Goal: Task Accomplishment & Management: Use online tool/utility

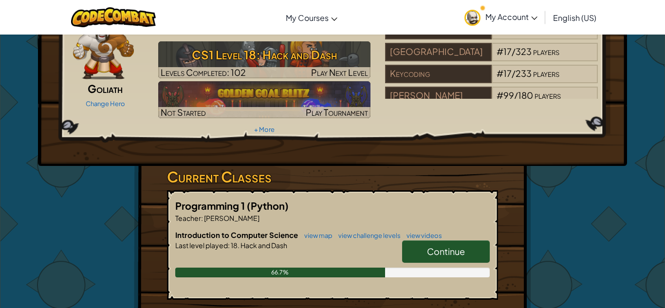
scroll to position [56, 0]
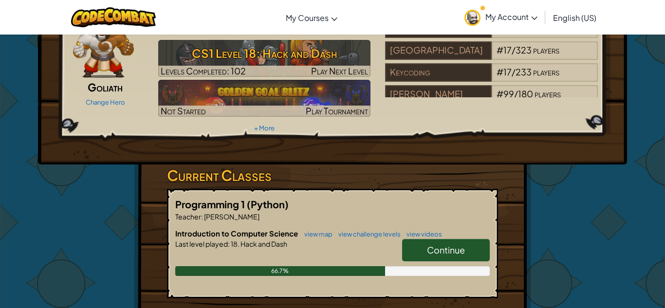
click at [435, 244] on span "Continue" at bounding box center [446, 249] width 38 height 11
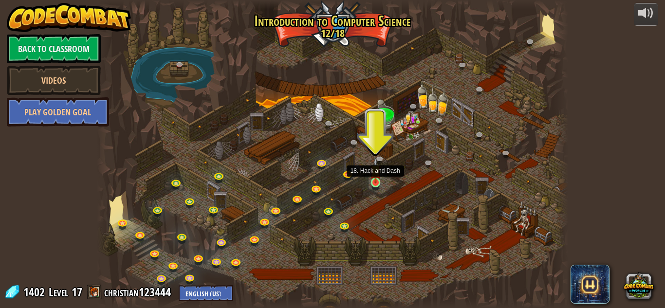
click at [377, 180] on img at bounding box center [375, 170] width 11 height 25
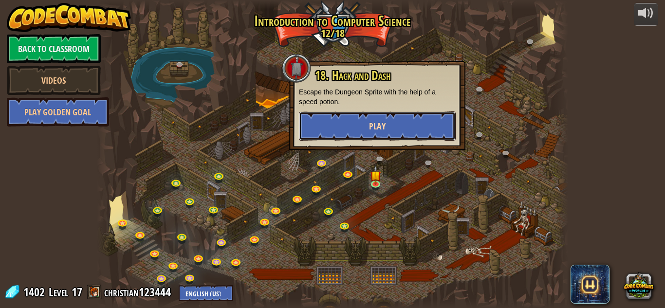
click at [414, 130] on button "Play" at bounding box center [377, 126] width 157 height 29
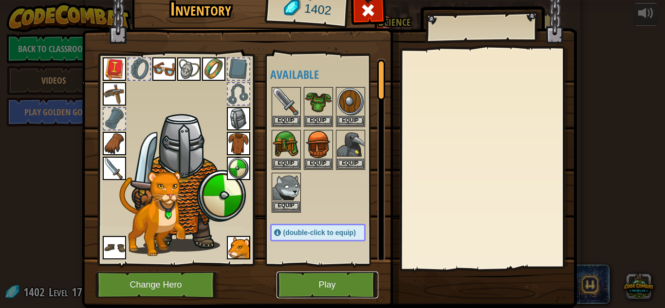
click at [301, 289] on button "Play" at bounding box center [328, 285] width 102 height 27
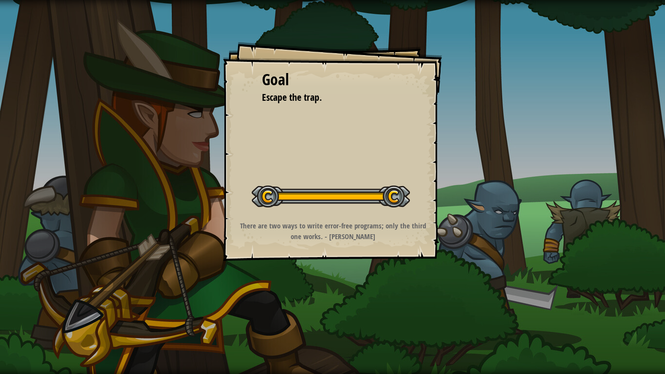
click at [321, 273] on div "Goal Escape the trap. Start Level Error loading from server. Try refreshing the…" at bounding box center [332, 187] width 665 height 374
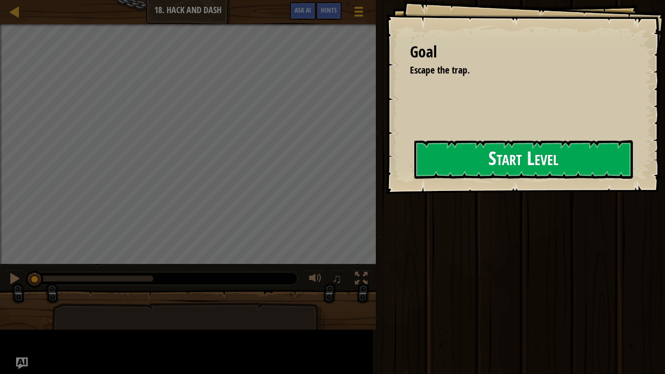
click at [389, 194] on div "Goal Escape the trap. Start Level Error loading from server. Try refreshing the…" at bounding box center [526, 97] width 280 height 194
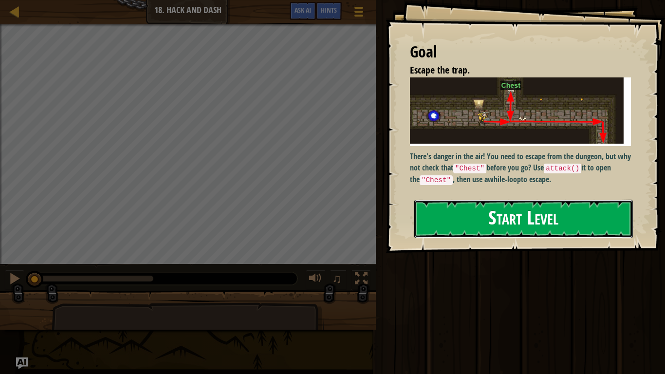
click at [525, 222] on button "Start Level" at bounding box center [523, 219] width 219 height 38
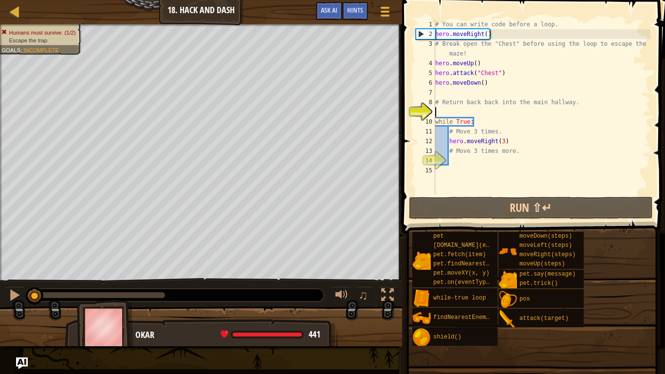
click at [458, 156] on div "# You can write code before a loop. hero . moveRight ( ) # Break open the "Ches…" at bounding box center [541, 116] width 217 height 195
type textarea "do"
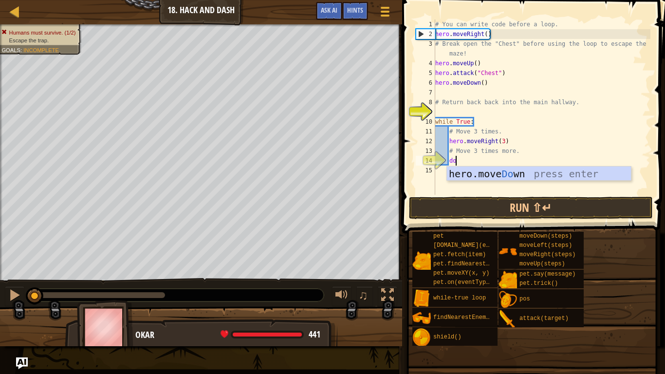
scroll to position [4, 2]
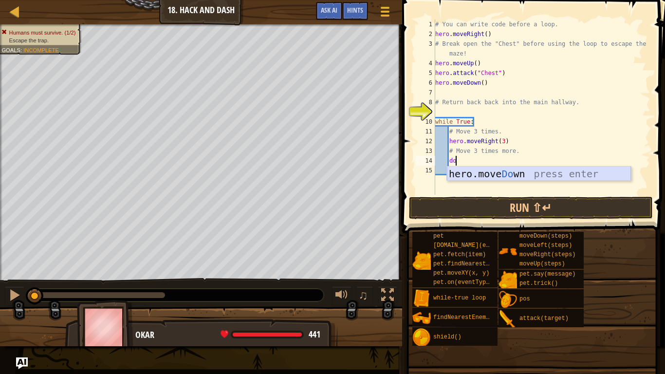
click at [497, 174] on div "hero.move Do wn press enter" at bounding box center [539, 189] width 184 height 44
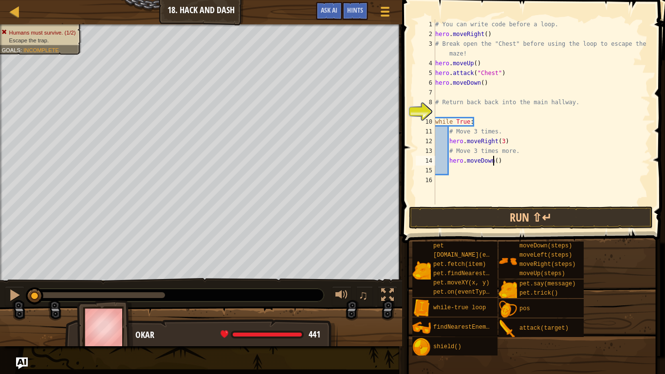
click at [495, 158] on div "# You can write code before a loop. hero . moveRight ( ) # Break open the "Ches…" at bounding box center [541, 121] width 217 height 205
click at [496, 159] on div "# You can write code before a loop. hero . moveRight ( ) # Break open the "Ches…" at bounding box center [541, 121] width 217 height 205
type textarea "hero.moveDown(3)"
click at [510, 220] on button "Run ⇧↵" at bounding box center [531, 217] width 244 height 22
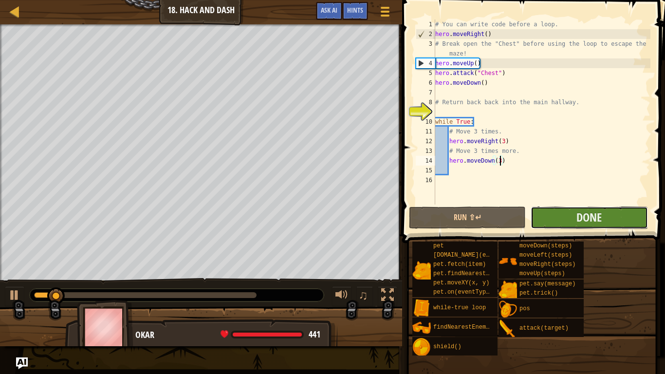
click at [554, 223] on button "Done" at bounding box center [589, 217] width 117 height 22
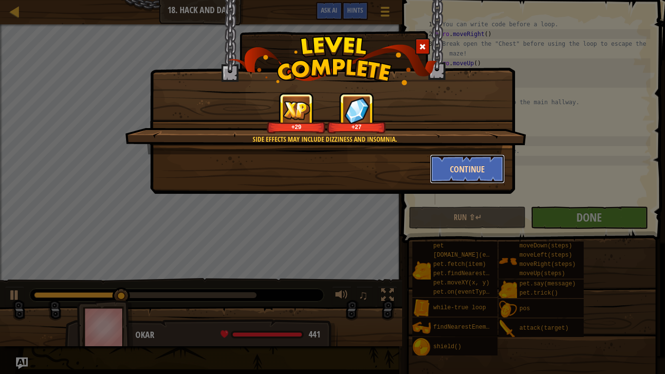
click at [480, 166] on button "Continue" at bounding box center [467, 168] width 75 height 29
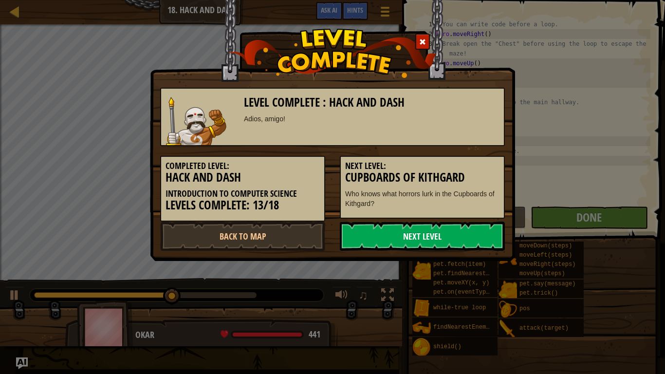
click at [461, 231] on link "Next Level" at bounding box center [422, 236] width 165 height 29
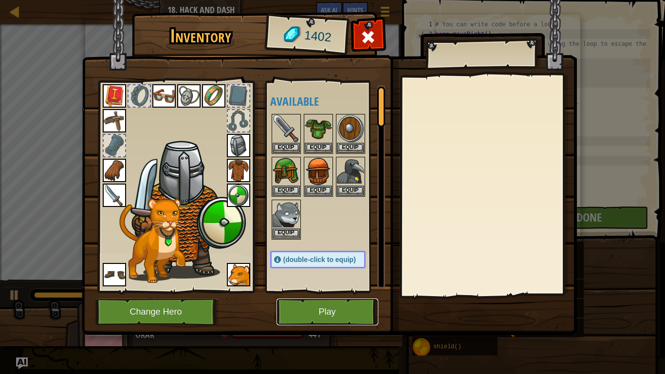
click at [322, 308] on button "Play" at bounding box center [328, 312] width 102 height 27
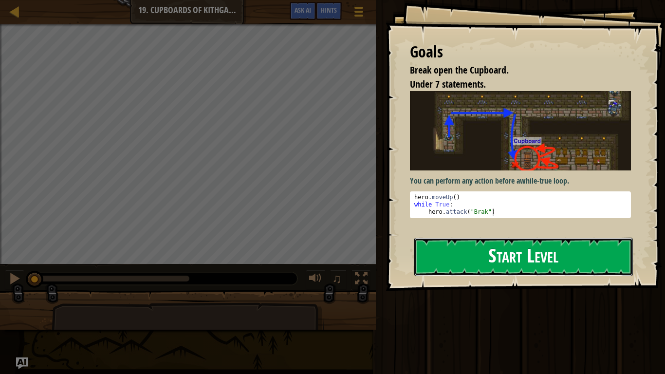
click at [505, 245] on button "Start Level" at bounding box center [523, 257] width 219 height 38
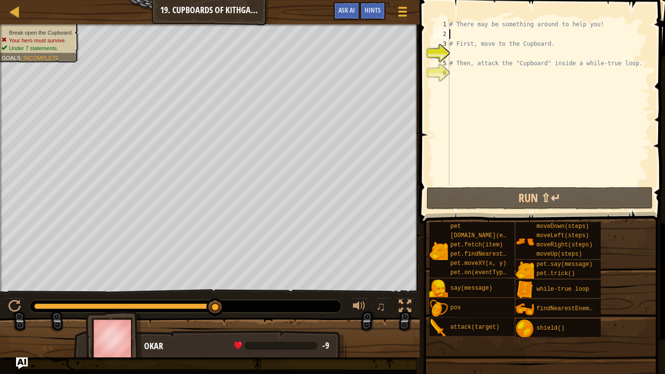
click at [456, 32] on div "# There may be something around to help you! # First, move to the Cupboard. # T…" at bounding box center [549, 111] width 203 height 185
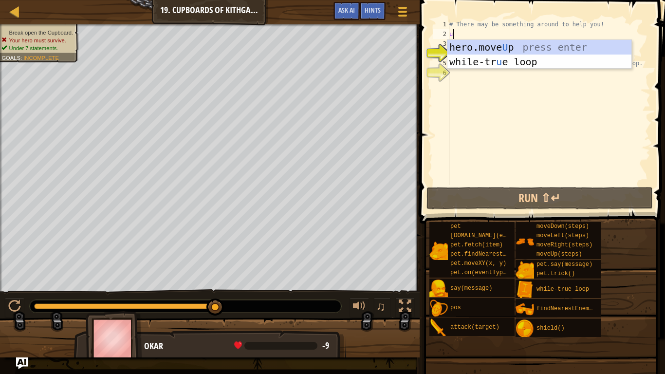
scroll to position [4, 0]
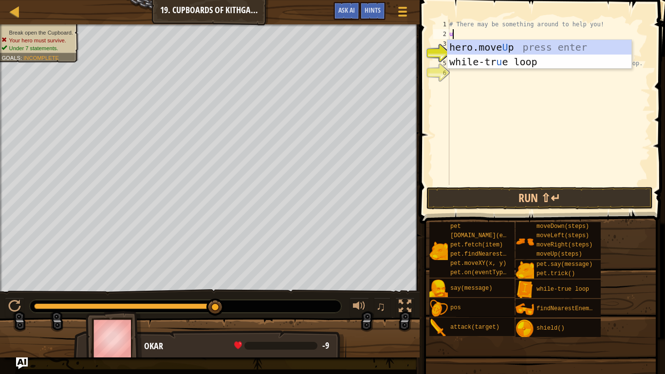
type textarea "up"
click at [479, 48] on div "hero.move Up press enter while-tr u e loo p press enter" at bounding box center [540, 69] width 184 height 58
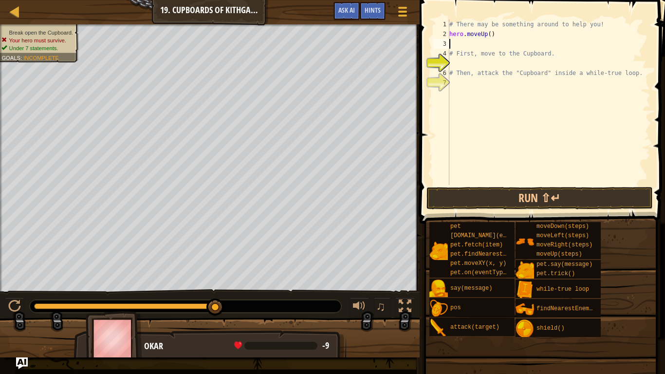
click at [457, 63] on div "# There may be something around to help you! hero . moveUp ( ) # First, move to…" at bounding box center [549, 111] width 203 height 185
type textarea "r"
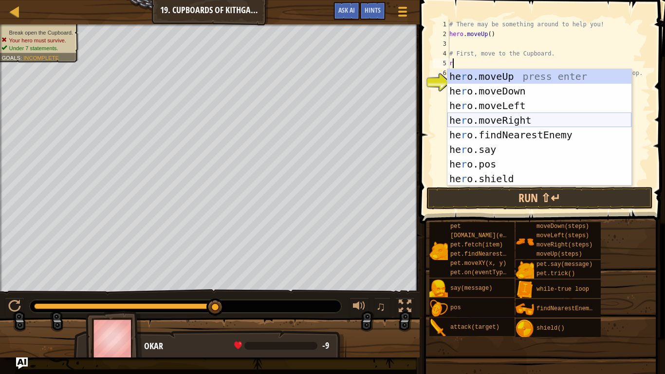
click at [473, 117] on div "he r o.moveUp press enter he r o.moveDown press enter he r o.moveLeft press ent…" at bounding box center [540, 142] width 184 height 146
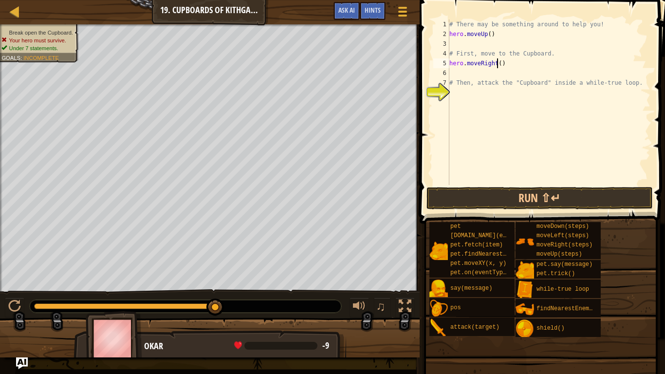
click at [499, 62] on div "# There may be something around to help you! hero . moveUp ( ) # First, move to…" at bounding box center [549, 111] width 203 height 185
click at [501, 62] on div "# There may be something around to help you! hero . moveUp ( ) # First, move to…" at bounding box center [549, 111] width 203 height 185
type textarea "hero.moveRight(2)"
click at [485, 72] on div "# There may be something around to help you! hero . moveUp ( ) # First, move to…" at bounding box center [549, 111] width 203 height 185
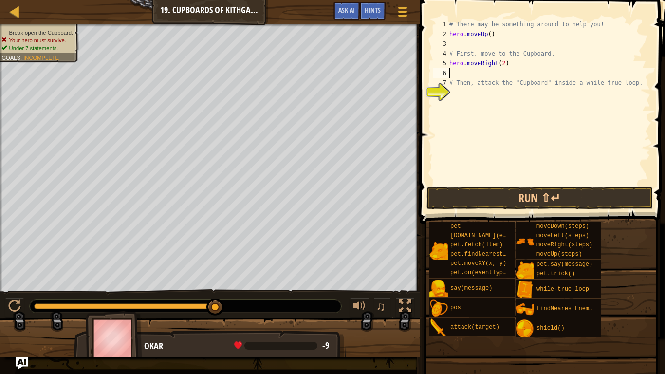
scroll to position [4, 0]
type textarea "d"
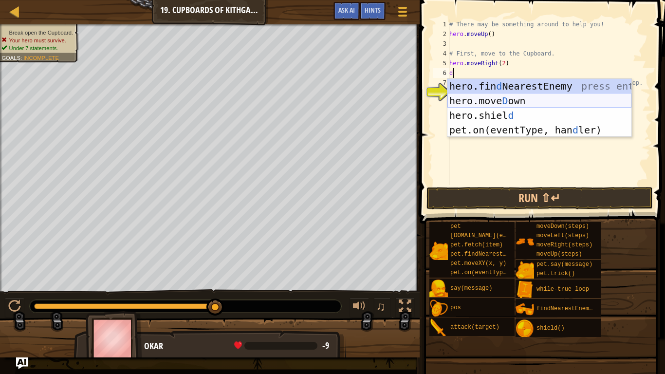
click at [491, 101] on div "hero.fin d NearestEnemy press enter hero.[PERSON_NAME] own press enter hero.[PE…" at bounding box center [540, 123] width 184 height 88
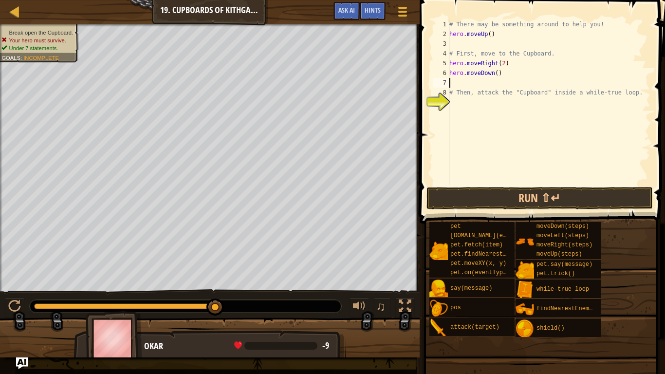
click at [497, 73] on div "# There may be something around to help you! hero . moveUp ( ) # First, move to…" at bounding box center [549, 111] width 203 height 185
type textarea "hero.moveDown(2)"
click at [486, 86] on div "# There may be something around to help you! hero . moveUp ( ) # First, move to…" at bounding box center [549, 111] width 203 height 185
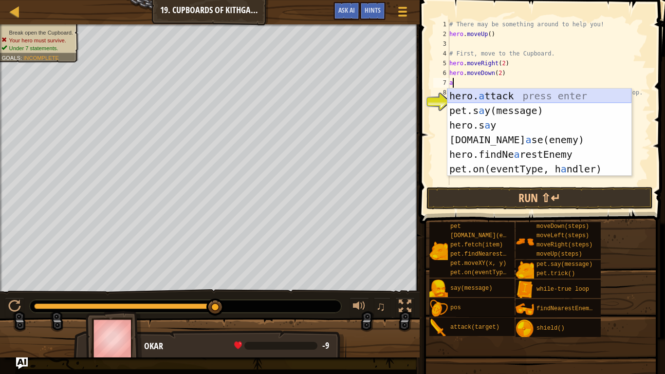
click at [496, 97] on div "hero. a ttack press enter pet.s a y(message) press enter hero.s a y press enter…" at bounding box center [540, 147] width 184 height 117
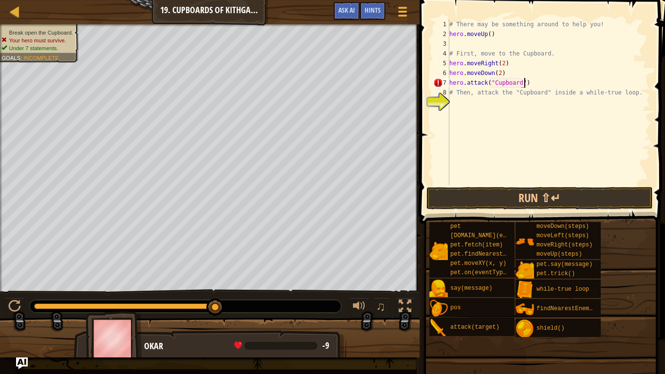
scroll to position [4, 11]
click at [474, 97] on div "# There may be something around to help you! hero . moveUp ( ) # First, move to…" at bounding box center [549, 111] width 203 height 185
click at [465, 96] on div "# There may be something around to help you! hero . moveUp ( ) # First, move to…" at bounding box center [549, 111] width 203 height 185
click at [489, 35] on div "# There may be something around to help you! hero . moveUp ( ) # First, move to…" at bounding box center [549, 111] width 203 height 185
type textarea "hero.moveUp()"
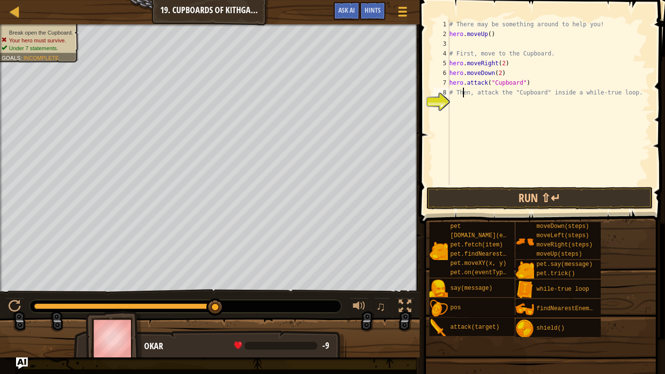
scroll to position [4, 6]
click at [480, 38] on div "# There may be something around to help you! hero . moveUp ( ) # First, move to…" at bounding box center [549, 111] width 203 height 185
click at [474, 44] on div "# There may be something around to help you! hero . moveUp ( ) # First, move to…" at bounding box center [549, 111] width 203 height 185
type textarea "hero.moveUp()"
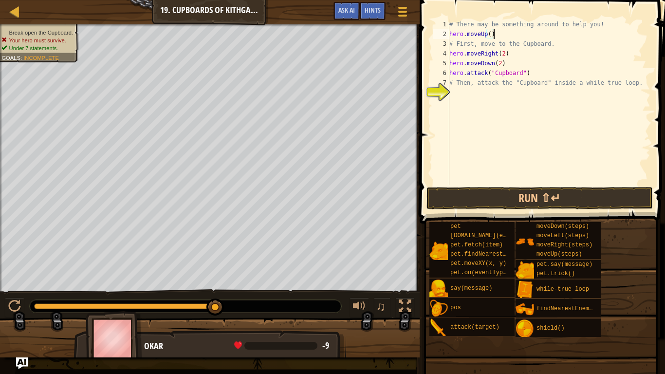
click at [456, 92] on div "# There may be something around to help you! hero . moveUp ( ) # First, move to…" at bounding box center [549, 111] width 203 height 185
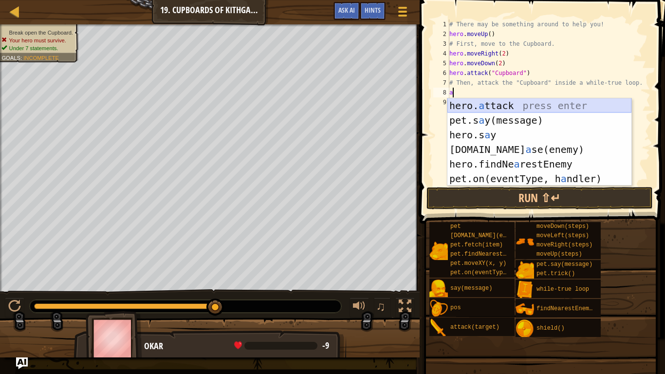
click at [467, 104] on div "hero. a ttack press enter pet.s a y(message) press enter hero.s a y press enter…" at bounding box center [540, 156] width 184 height 117
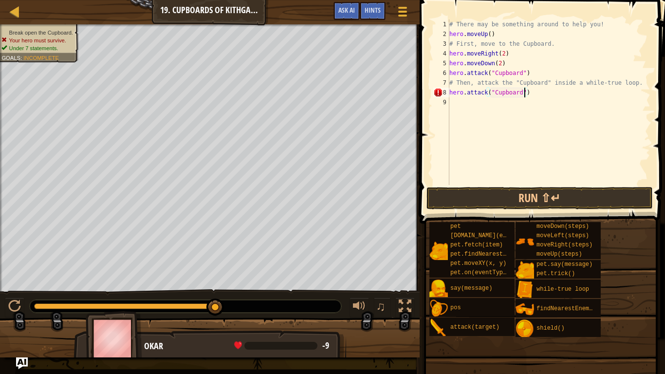
scroll to position [4, 11]
type textarea "hero.attack("Cupboard")"
click at [485, 201] on button "Run ⇧↵" at bounding box center [540, 198] width 227 height 22
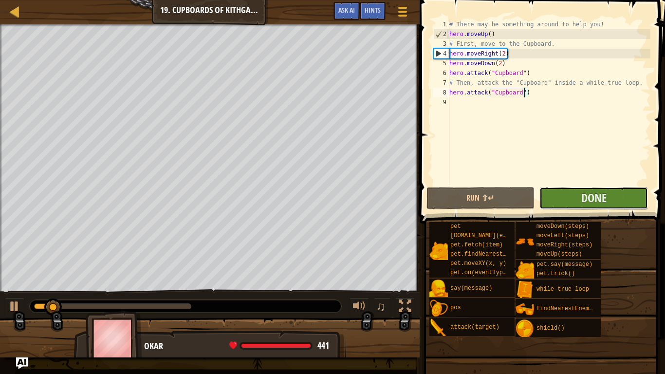
click at [552, 203] on button "Done" at bounding box center [594, 198] width 109 height 22
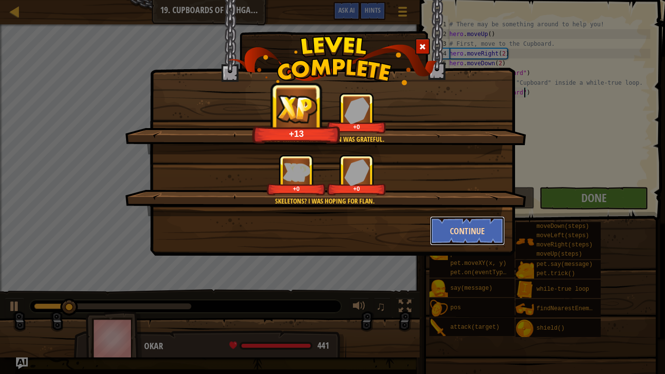
click at [493, 228] on button "Continue" at bounding box center [467, 230] width 75 height 29
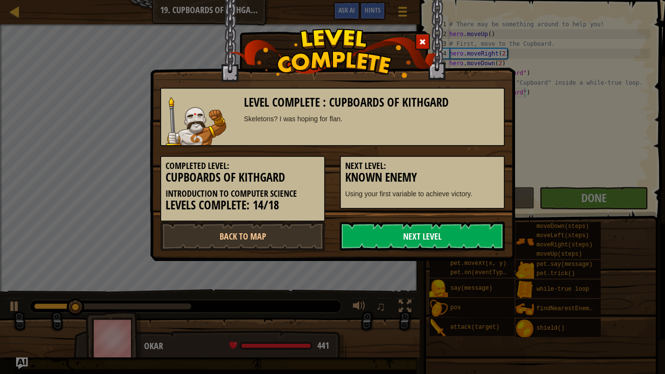
click at [492, 228] on link "Next Level" at bounding box center [422, 236] width 165 height 29
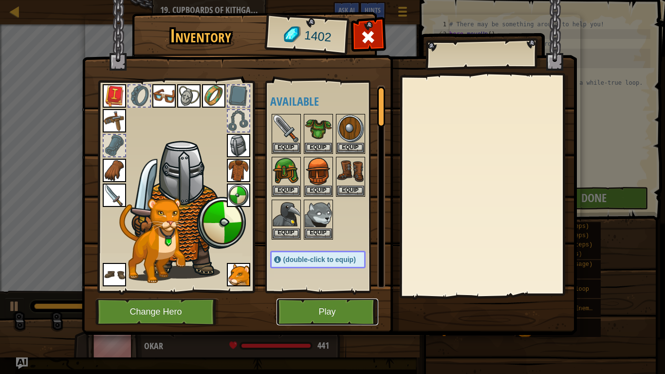
click at [355, 308] on button "Play" at bounding box center [328, 312] width 102 height 27
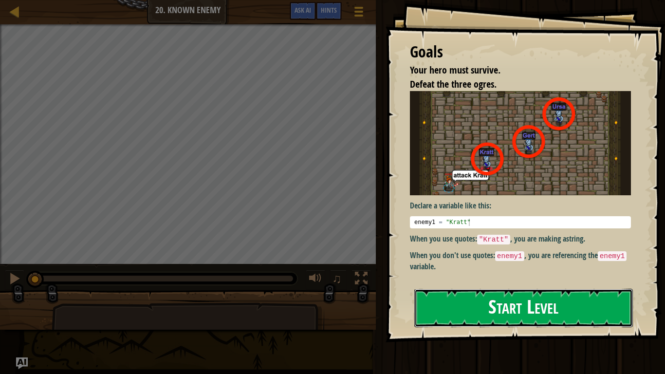
click at [428, 306] on button "Start Level" at bounding box center [523, 308] width 219 height 38
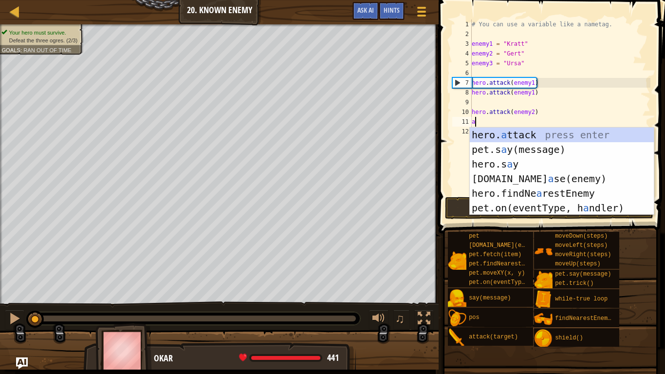
scroll to position [4, 0]
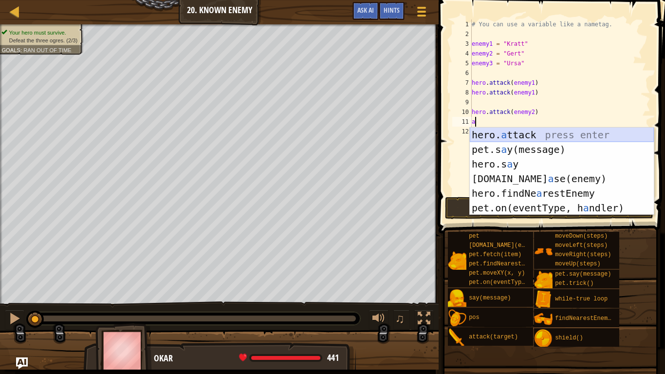
click at [513, 134] on div "hero. a ttack press enter pet.s a y(message) press enter hero.s a y press enter…" at bounding box center [562, 186] width 184 height 117
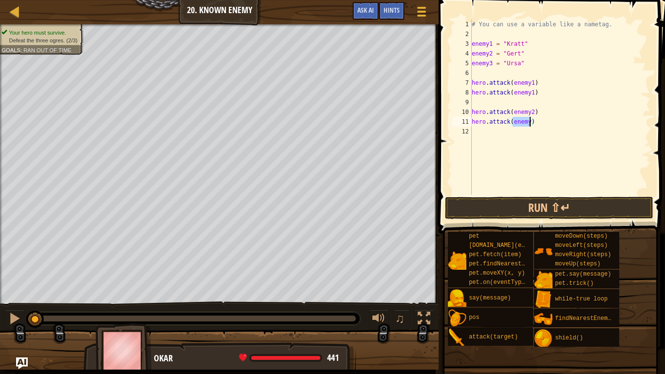
click at [526, 126] on div "# You can use a variable like a nametag. enemy1 = "[PERSON_NAME]" enemy2 = "[PE…" at bounding box center [560, 106] width 181 height 175
click at [528, 123] on div "# You can use a variable like a nametag. enemy1 = "[PERSON_NAME]" enemy2 = "[PE…" at bounding box center [560, 116] width 181 height 195
type textarea "hero.attack(enemy2)"
click at [510, 128] on div "# You can use a variable like a nametag. enemy1 = "[PERSON_NAME]" enemy2 = "[PE…" at bounding box center [560, 116] width 181 height 195
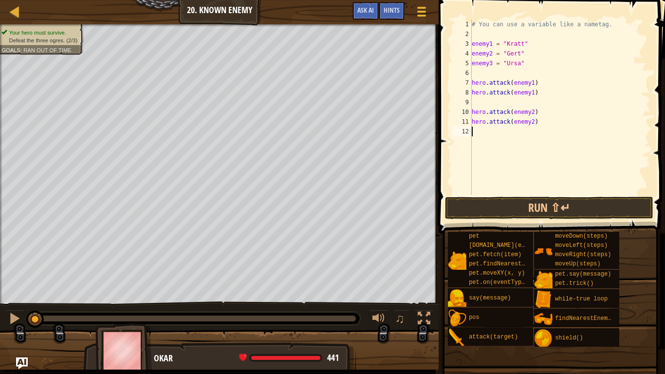
scroll to position [4, 0]
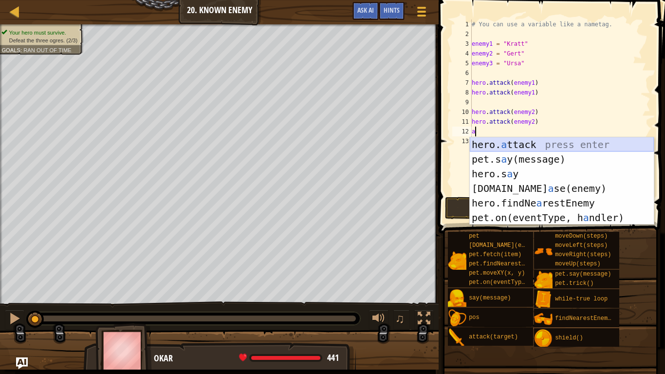
click at [510, 145] on div "hero. a ttack press enter pet.s a y(message) press enter hero.s a y press enter…" at bounding box center [562, 195] width 184 height 117
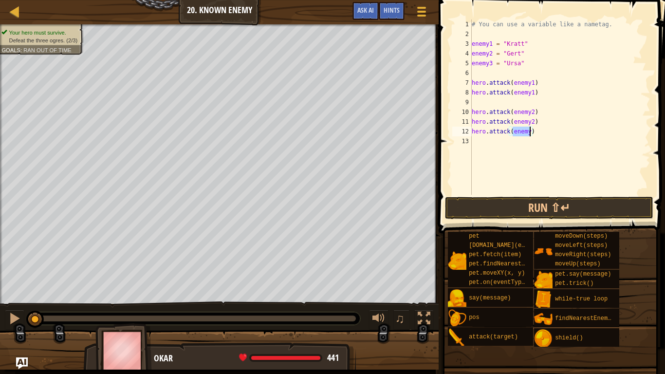
click at [530, 132] on div "# You can use a variable like a nametag. enemy1 = "[PERSON_NAME]" enemy2 = "[PE…" at bounding box center [560, 106] width 181 height 175
type textarea "hero.attack(enemy3)"
click at [513, 139] on div "# You can use a variable like a nametag. enemy1 = "[PERSON_NAME]" enemy2 = "[PE…" at bounding box center [560, 116] width 181 height 195
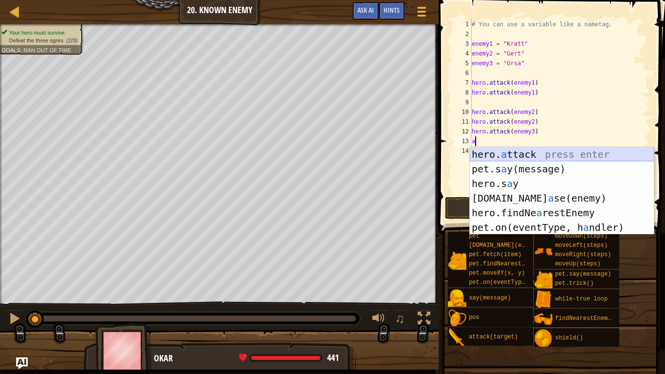
click at [511, 156] on div "hero. a ttack press enter pet.s a y(message) press enter hero.s a y press enter…" at bounding box center [562, 205] width 184 height 117
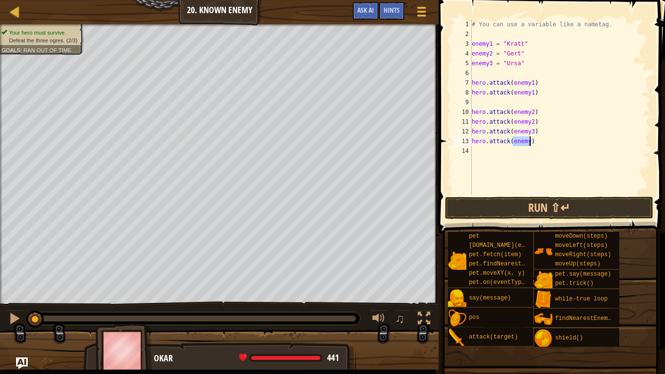
click at [530, 141] on div "# You can use a variable like a nametag. enemy1 = "[PERSON_NAME]" enemy2 = "[PE…" at bounding box center [560, 106] width 181 height 175
type textarea "hero.attack(enemy3)"
click at [520, 206] on button "Run ⇧↵" at bounding box center [549, 208] width 208 height 22
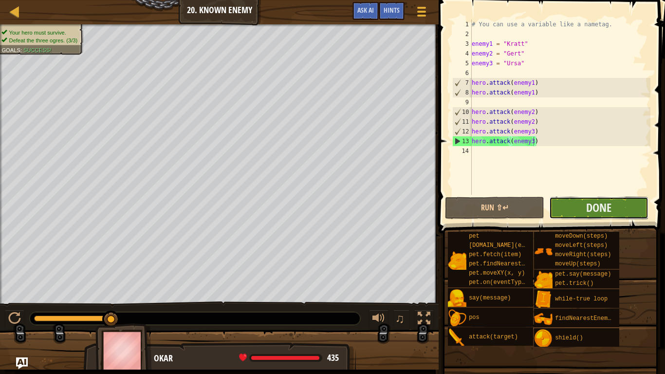
click at [580, 207] on button "Done" at bounding box center [598, 208] width 99 height 22
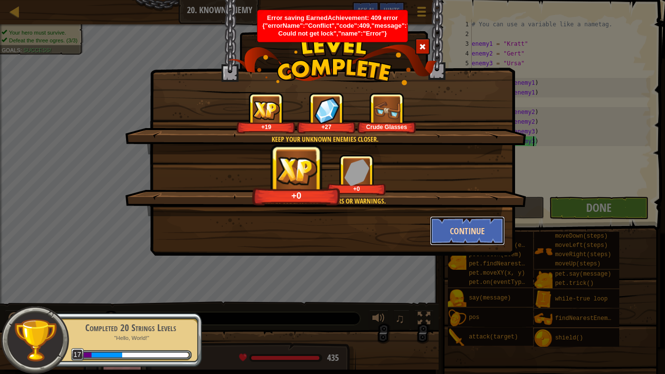
click at [466, 237] on button "Continue" at bounding box center [467, 230] width 75 height 29
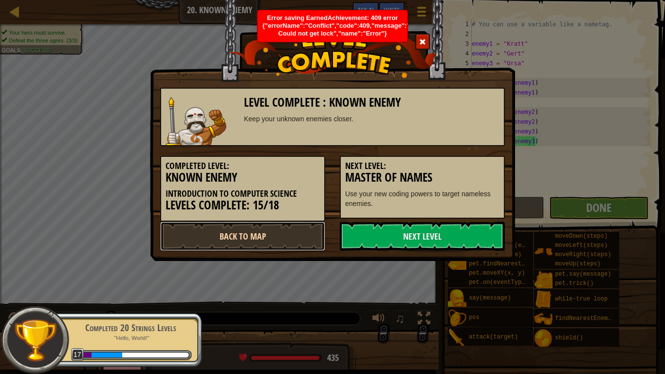
click at [224, 237] on link "Back to Map" at bounding box center [242, 236] width 165 height 29
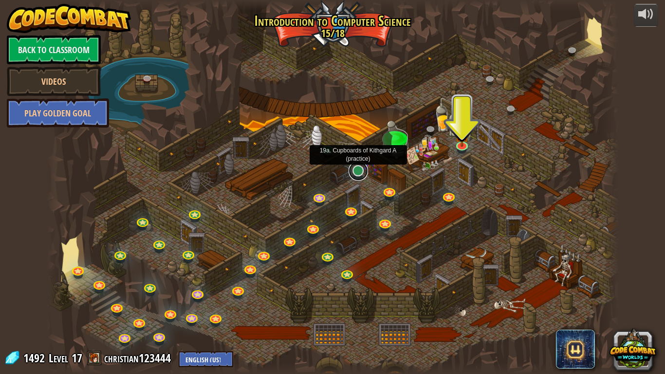
click at [358, 173] on link at bounding box center [358, 170] width 19 height 19
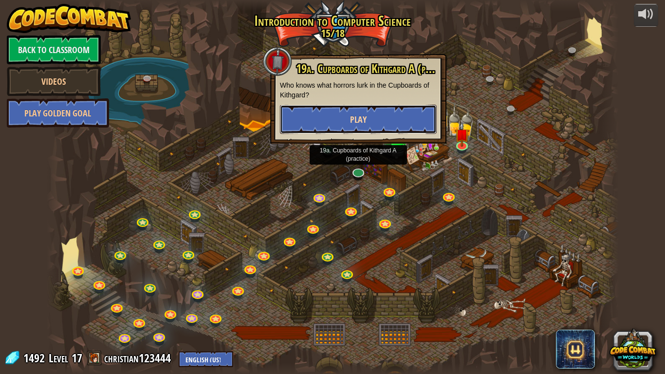
click at [372, 115] on button "Play" at bounding box center [358, 119] width 157 height 29
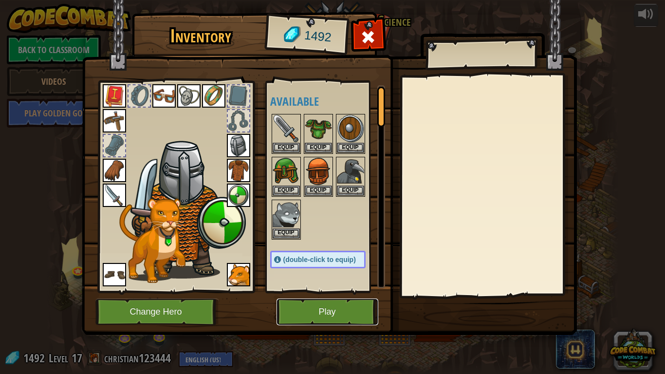
click at [317, 308] on button "Play" at bounding box center [328, 312] width 102 height 27
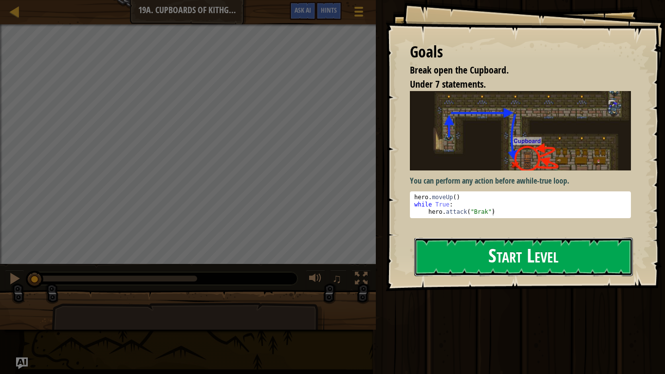
click at [448, 257] on button "Start Level" at bounding box center [523, 257] width 219 height 38
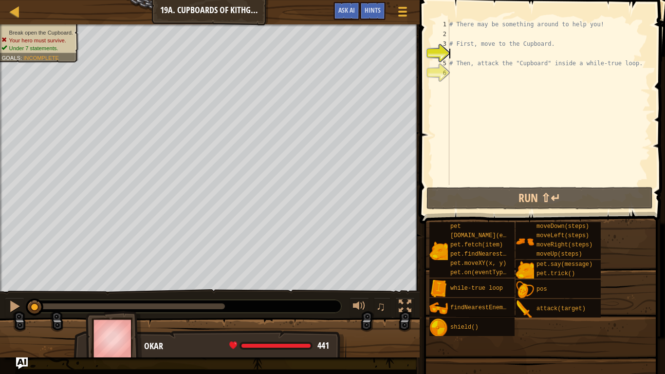
click at [459, 37] on div "# There may be something around to help you! # First, move to the Cupboard. # T…" at bounding box center [549, 111] width 203 height 185
type textarea "d"
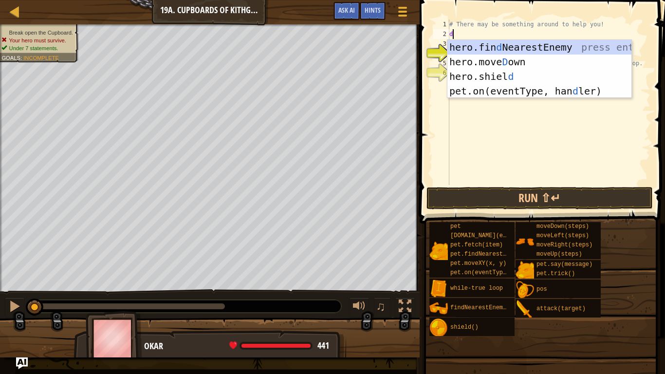
scroll to position [4, 0]
click at [510, 61] on div "hero.fin d NearestEnemy press enter hero.[PERSON_NAME] own press enter hero.[PE…" at bounding box center [540, 84] width 184 height 88
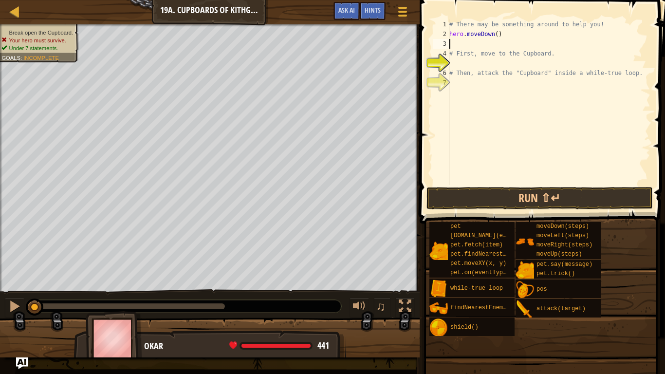
type textarea "l"
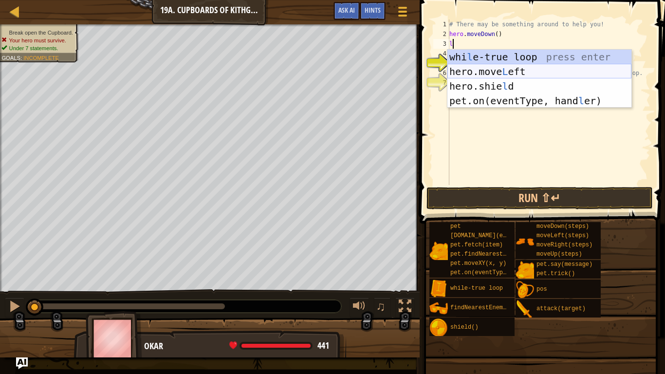
click at [504, 75] on div "whi l e-true loop press enter hero.move L eft press enter hero.[PERSON_NAME] pr…" at bounding box center [540, 94] width 184 height 88
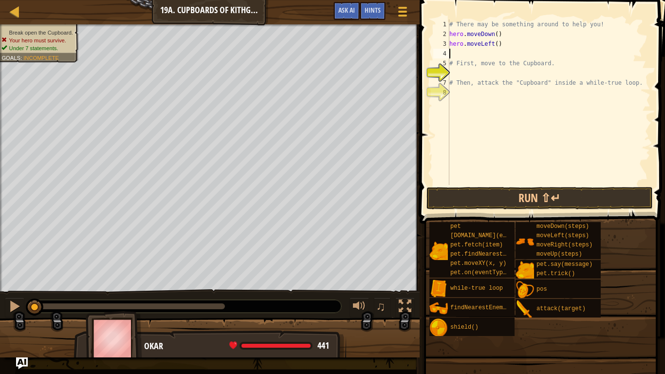
click at [497, 44] on div "# There may be something around to help you! hero . moveDown ( ) hero . moveLef…" at bounding box center [549, 111] width 203 height 185
type textarea "hero.moveLeft(2)"
click at [475, 56] on div "# There may be something around to help you! hero . moveDown ( ) hero . moveLef…" at bounding box center [549, 111] width 203 height 185
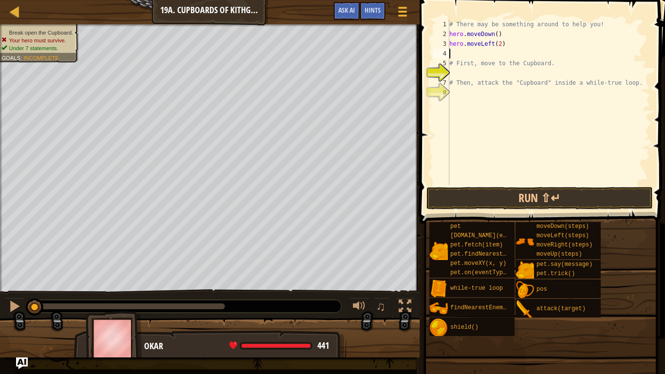
type textarea "u"
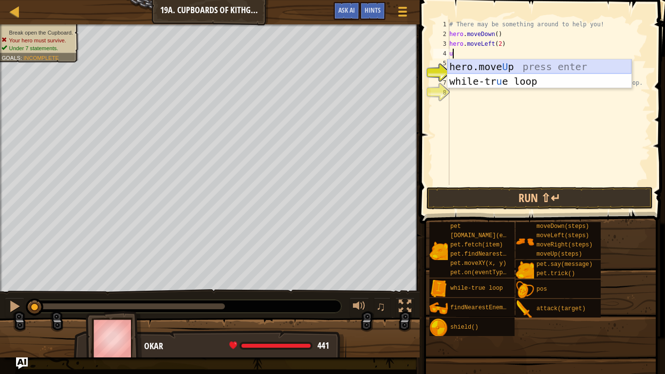
click at [495, 69] on div "hero.move U p press enter while-tr u e loop press enter" at bounding box center [540, 88] width 184 height 58
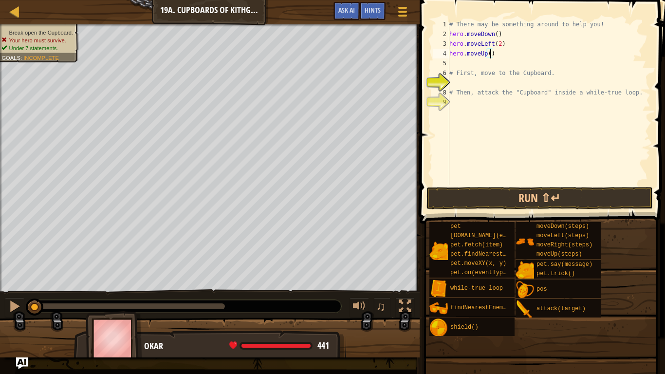
click at [490, 54] on div "# There may be something around to help you! hero . moveDown ( ) hero . moveLef…" at bounding box center [549, 111] width 203 height 185
type textarea "hero.moveUp(2)"
click at [482, 63] on div "# There may be something around to help you! hero . moveDown ( ) hero . moveLef…" at bounding box center [549, 111] width 203 height 185
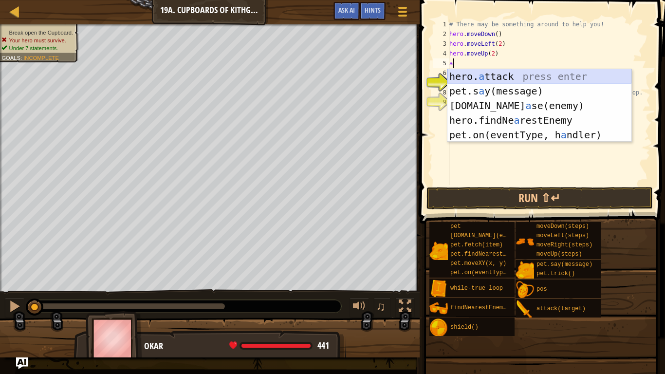
click at [477, 79] on div "hero. a ttack press enter pet.s a y(message) press enter [DOMAIN_NAME] a se(ene…" at bounding box center [540, 120] width 184 height 102
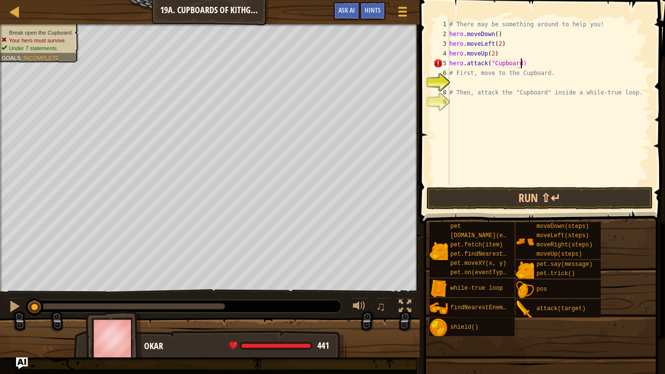
scroll to position [4, 10]
type textarea "hero.attack("Cupboard")"
click at [504, 82] on div "# There may be something around to help you! hero . moveDown ( ) hero . moveLef…" at bounding box center [549, 111] width 203 height 185
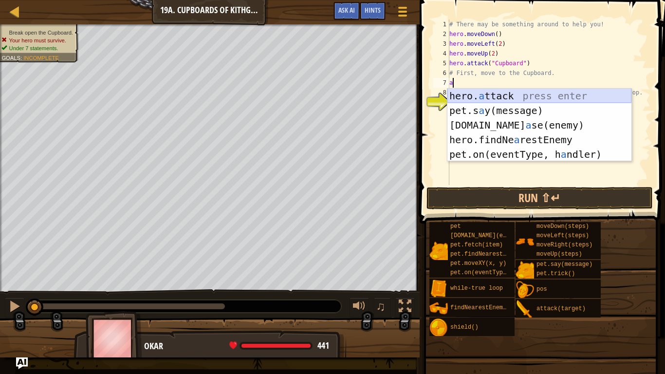
click at [508, 95] on div "hero. a ttack press enter pet.s a y(message) press enter [DOMAIN_NAME] a se(ene…" at bounding box center [540, 140] width 184 height 102
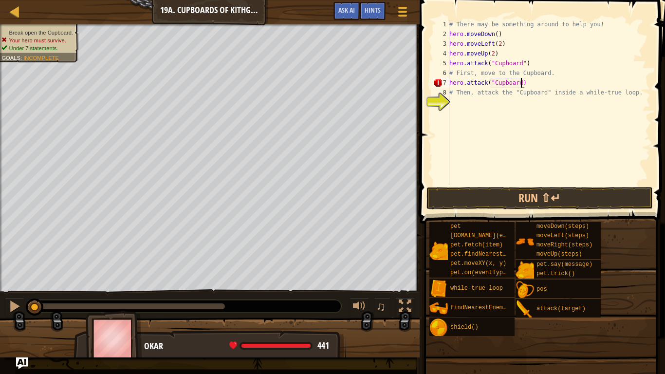
scroll to position [4, 11]
type textarea "hero.attack("Cupboard")"
click at [516, 195] on button "Run ⇧↵" at bounding box center [540, 198] width 227 height 22
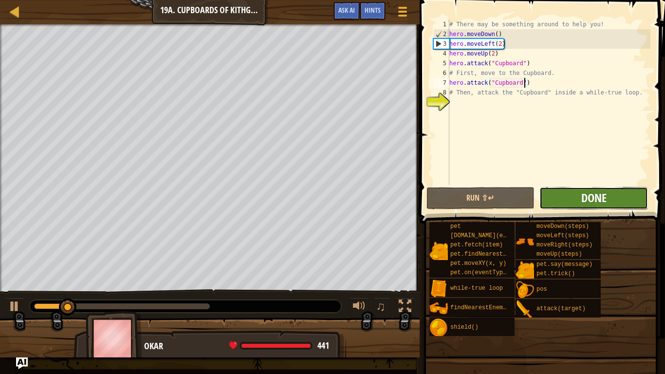
click at [598, 200] on span "Done" at bounding box center [593, 198] width 25 height 16
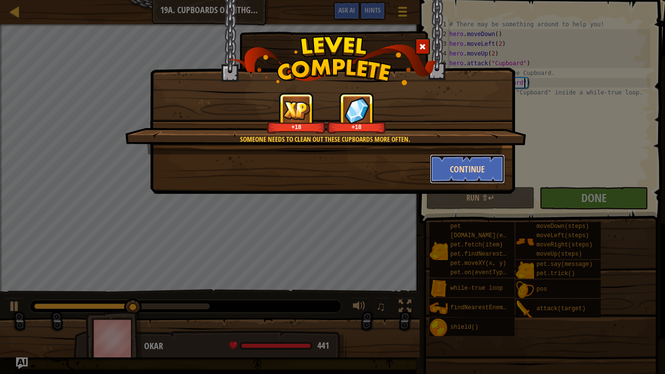
click at [457, 170] on button "Continue" at bounding box center [467, 168] width 75 height 29
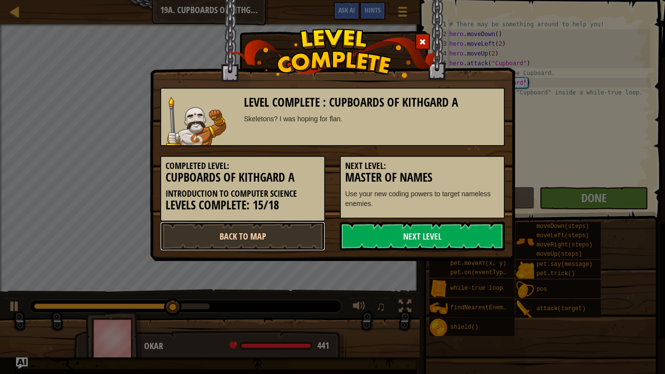
click at [285, 235] on link "Back to Map" at bounding box center [242, 236] width 165 height 29
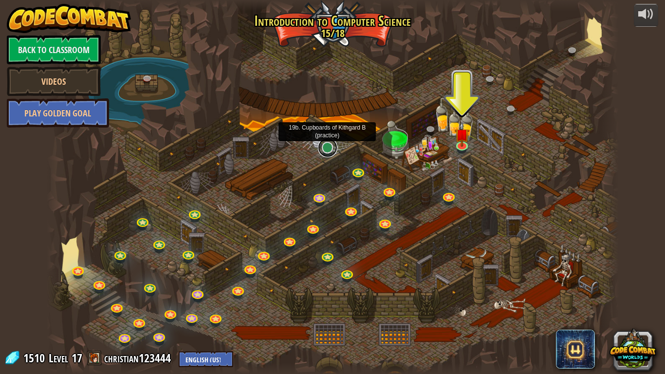
click at [327, 151] on link at bounding box center [327, 147] width 19 height 19
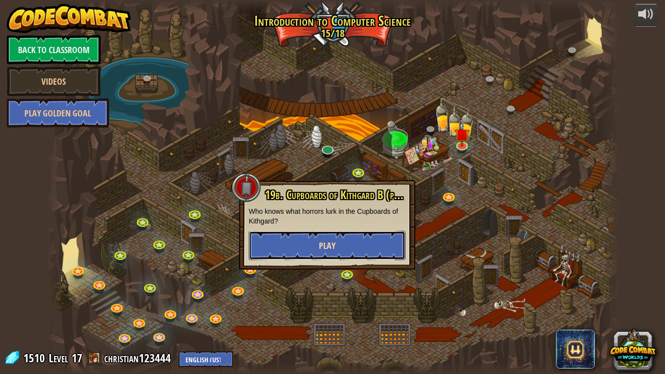
click at [362, 245] on button "Play" at bounding box center [327, 245] width 157 height 29
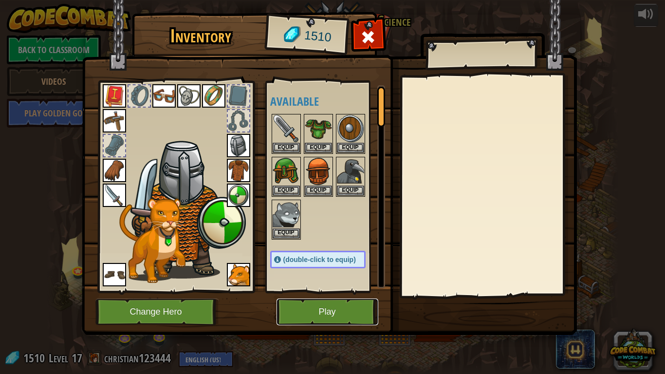
click at [307, 308] on button "Play" at bounding box center [328, 312] width 102 height 27
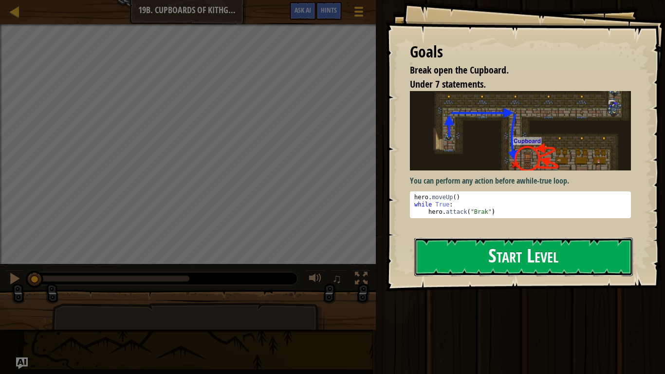
click at [438, 252] on button "Start Level" at bounding box center [523, 257] width 219 height 38
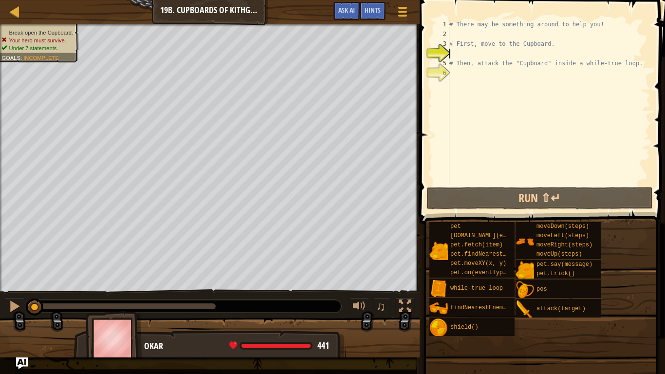
type textarea "r"
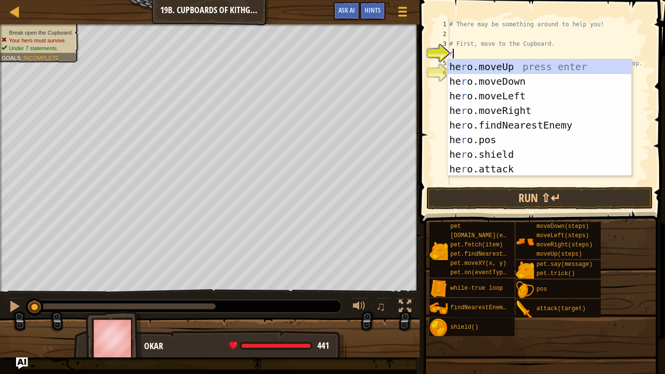
scroll to position [4, 0]
click at [478, 112] on div "he r o.moveUp press enter he r o.moveDown press enter he r o.moveLeft press ent…" at bounding box center [540, 132] width 184 height 146
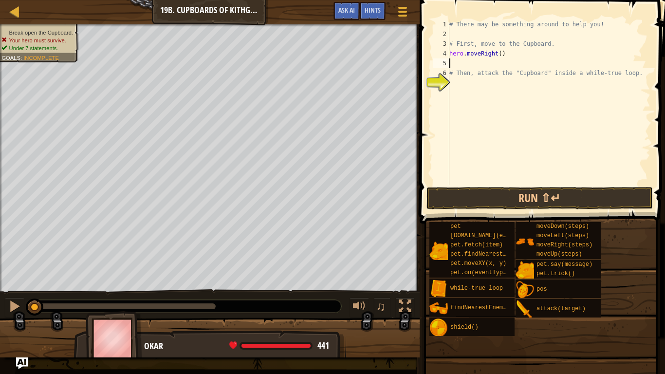
type textarea "d"
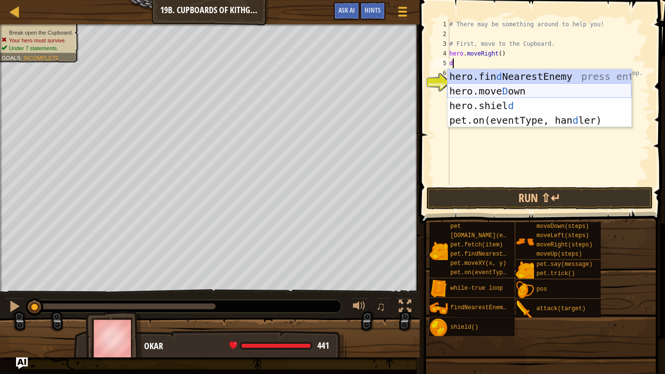
click at [496, 90] on div "hero.fin d NearestEnemy press enter hero.[PERSON_NAME] own press enter hero.[PE…" at bounding box center [540, 113] width 184 height 88
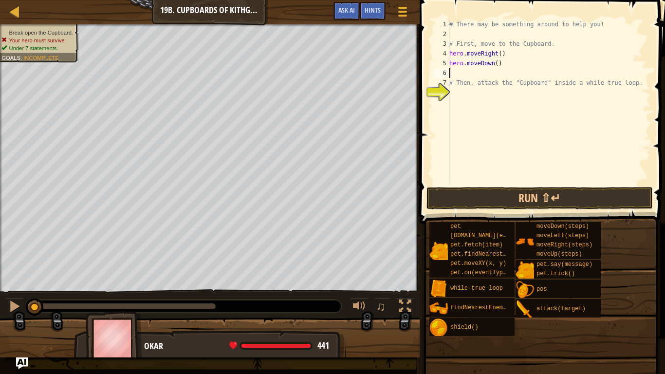
type textarea "r"
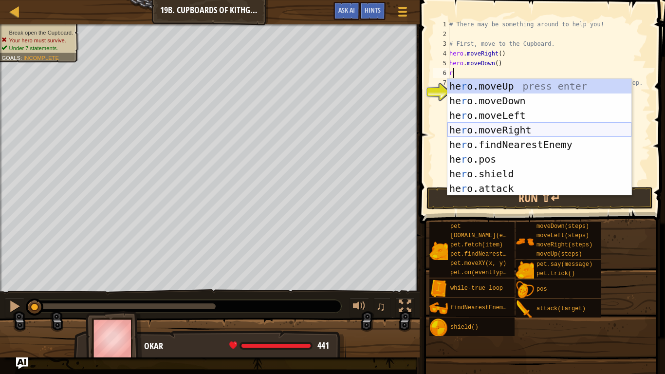
click at [515, 134] on div "he r o.moveUp press enter he r o.moveDown press enter he r o.moveLeft press ent…" at bounding box center [540, 152] width 184 height 146
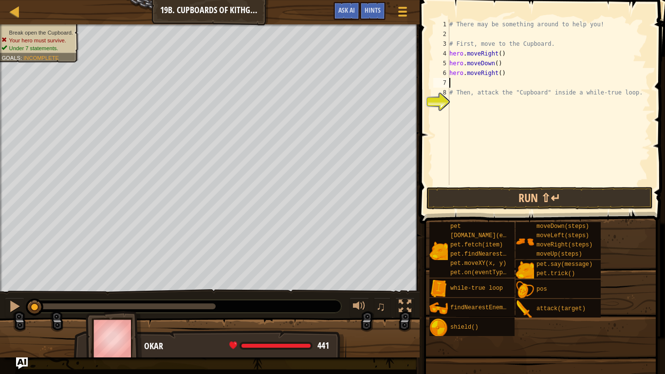
type textarea "d"
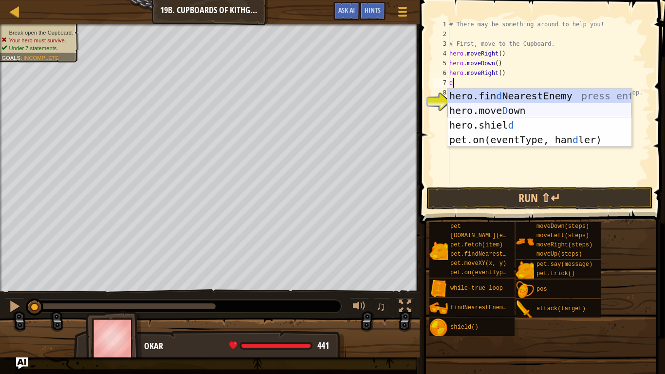
click at [516, 116] on div "hero.fin d NearestEnemy press enter hero.[PERSON_NAME] own press enter hero.[PE…" at bounding box center [540, 133] width 184 height 88
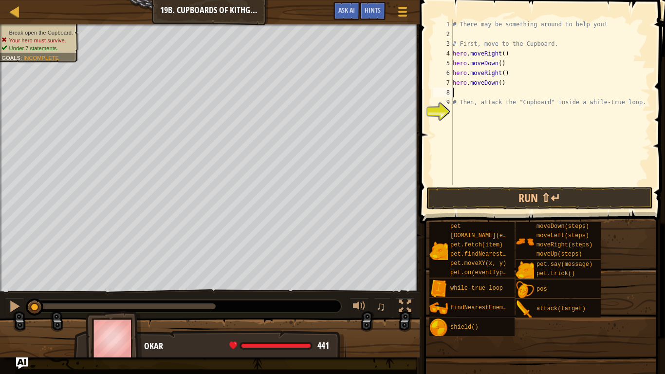
click at [500, 83] on div "# There may be something around to help you! # First, move to the Cupboard. her…" at bounding box center [551, 111] width 200 height 185
type textarea "hero.moveDown(2)"
click at [477, 96] on div "# There may be something around to help you! # First, move to the Cupboard. her…" at bounding box center [551, 111] width 200 height 185
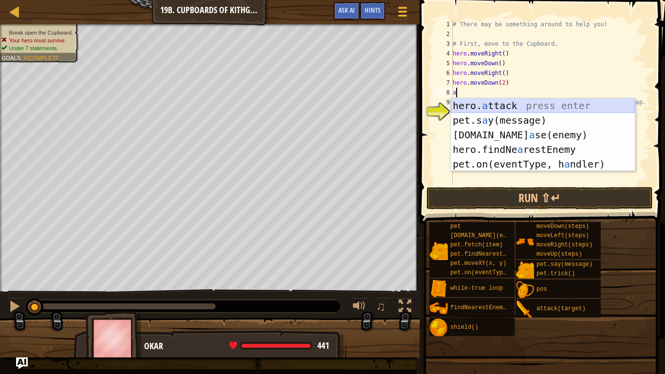
click at [516, 110] on div "hero. a ttack press enter pet.s a y(message) press enter [DOMAIN_NAME] a se(ene…" at bounding box center [543, 149] width 184 height 102
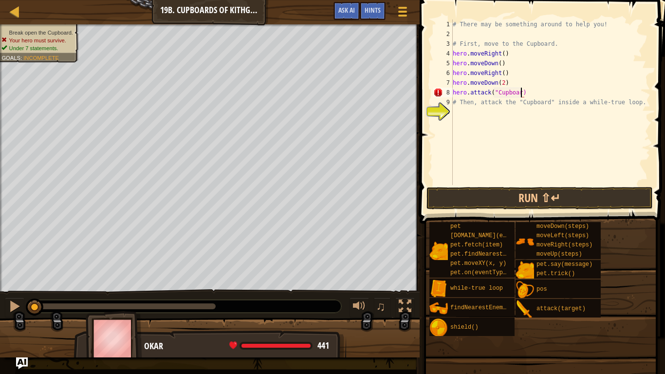
scroll to position [4, 10]
type textarea "hero.attack("Cupboard")"
click at [507, 113] on div "# There may be something around to help you! # First, move to the Cupboard. her…" at bounding box center [551, 111] width 200 height 185
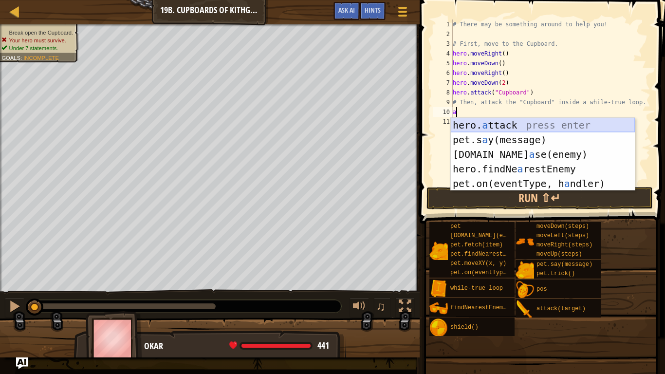
click at [522, 125] on div "hero. a ttack press enter pet.s a y(message) press enter [DOMAIN_NAME] a se(ene…" at bounding box center [543, 169] width 184 height 102
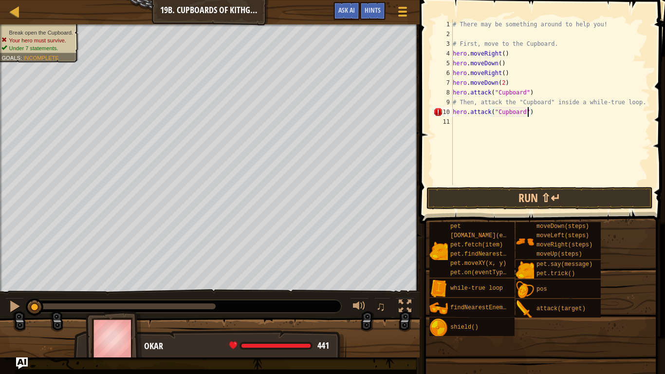
scroll to position [4, 11]
type textarea "hero.attack("Cupboard")"
click at [540, 193] on button "Run ⇧↵" at bounding box center [540, 198] width 227 height 22
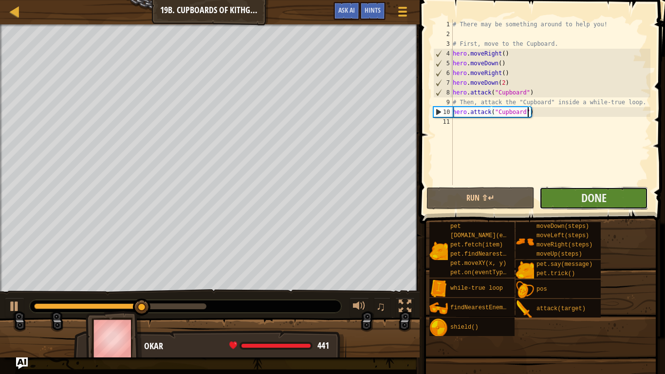
click at [575, 191] on button "Done" at bounding box center [594, 198] width 109 height 22
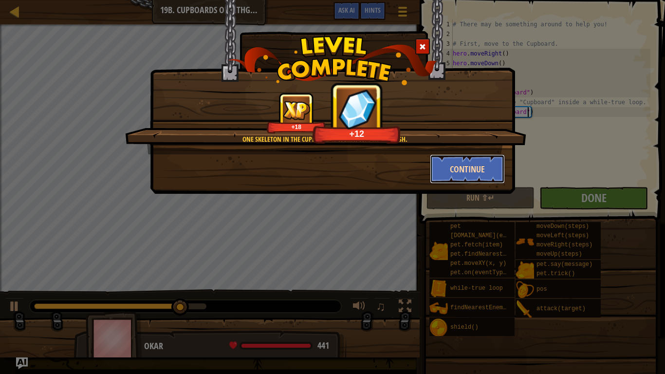
click at [471, 166] on button "Continue" at bounding box center [467, 168] width 75 height 29
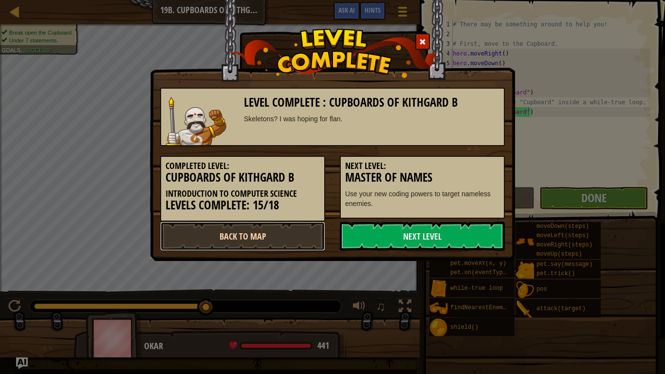
click at [299, 241] on link "Back to Map" at bounding box center [242, 236] width 165 height 29
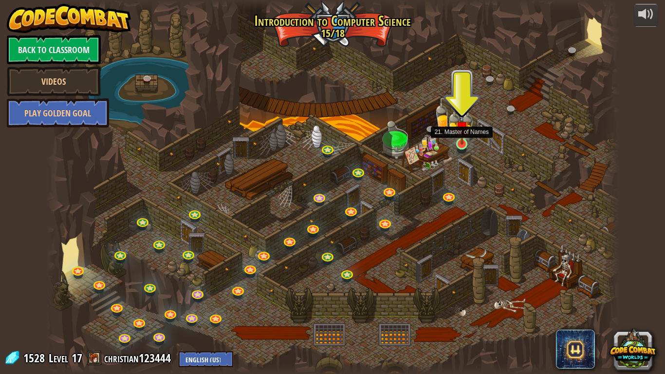
click at [464, 142] on img at bounding box center [462, 128] width 15 height 33
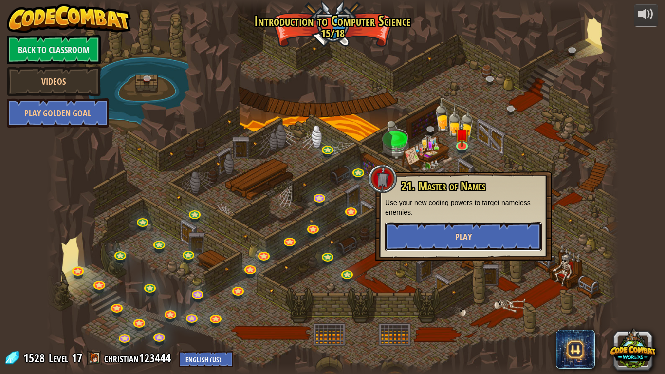
click at [454, 230] on button "Play" at bounding box center [463, 236] width 157 height 29
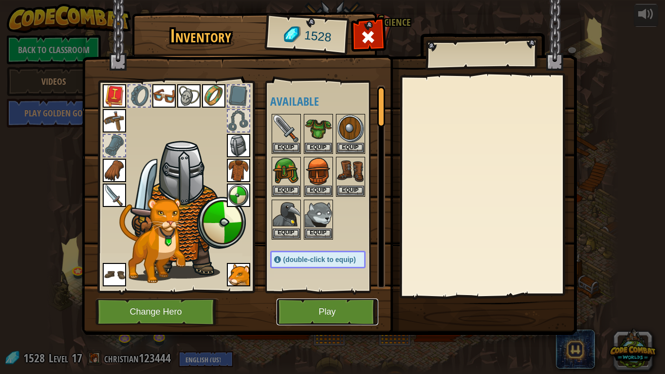
click at [322, 308] on button "Play" at bounding box center [328, 312] width 102 height 27
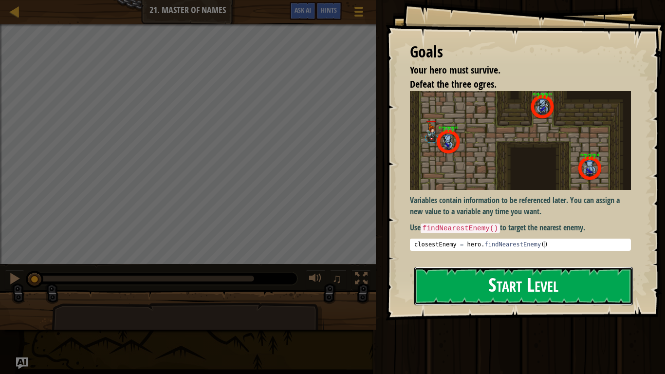
click at [439, 281] on button "Start Level" at bounding box center [523, 286] width 219 height 38
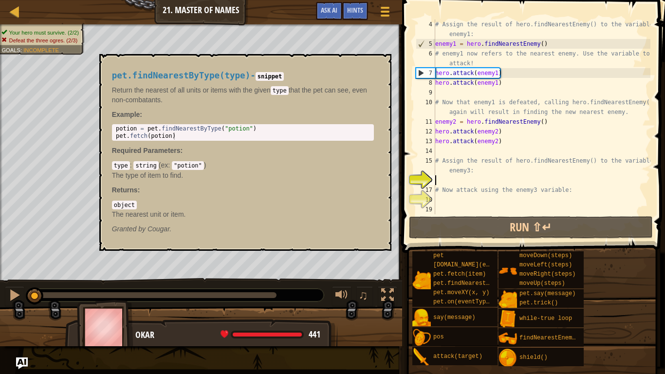
scroll to position [29, 0]
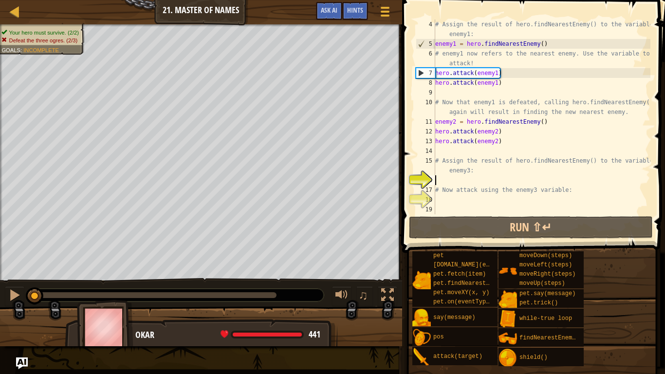
type textarea "f"
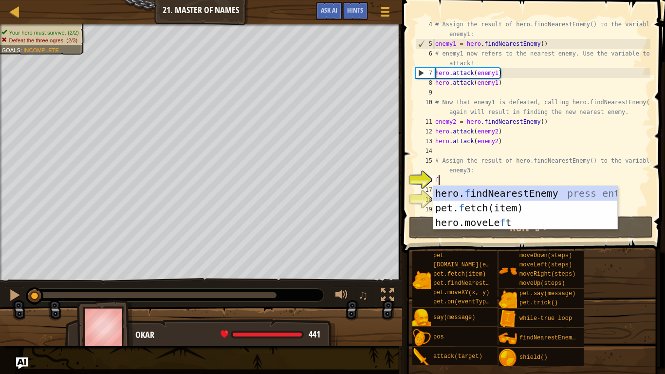
scroll to position [4, 0]
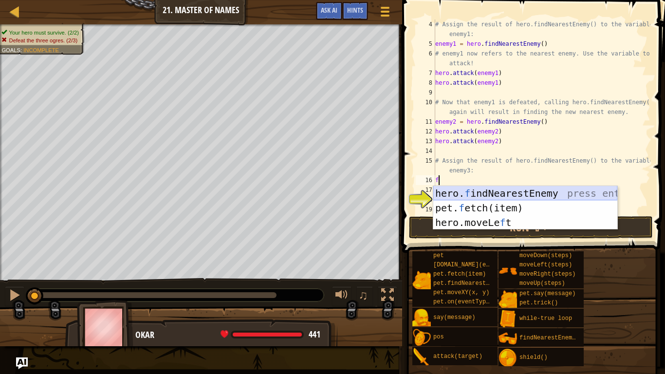
click at [458, 194] on div "hero. f indNearestEnemy press enter pet. f etch(item) press enter hero.moveLe f…" at bounding box center [525, 222] width 184 height 73
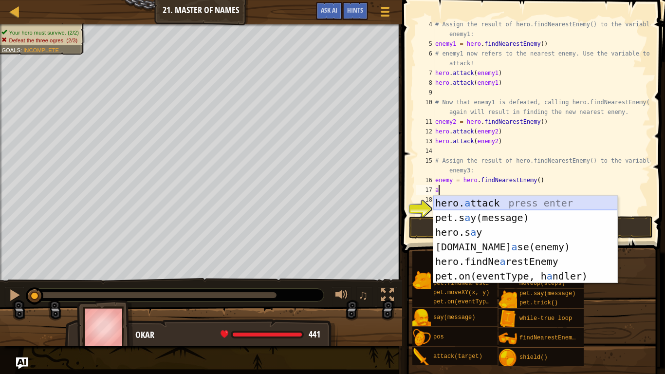
click at [455, 205] on div "hero. a ttack press enter pet.s a y(message) press enter hero.s a y press enter…" at bounding box center [525, 254] width 184 height 117
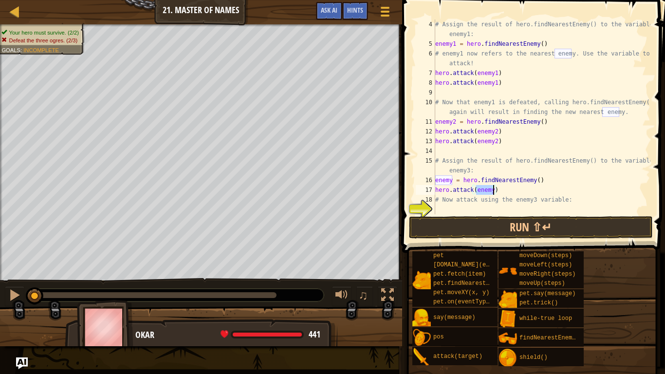
click at [492, 192] on div "# Assign the result of hero.findNearestEnemy() to the variable enemy1: enemy1 =…" at bounding box center [541, 116] width 217 height 195
click at [461, 203] on div "# Assign the result of hero.findNearestEnemy() to the variable enemy1: enemy1 =…" at bounding box center [541, 131] width 217 height 224
type textarea "# Now attack using the enemy3 variable:"
click at [462, 205] on div "# Assign the result of hero.findNearestEnemy() to the variable enemy1: enemy1 =…" at bounding box center [541, 131] width 217 height 224
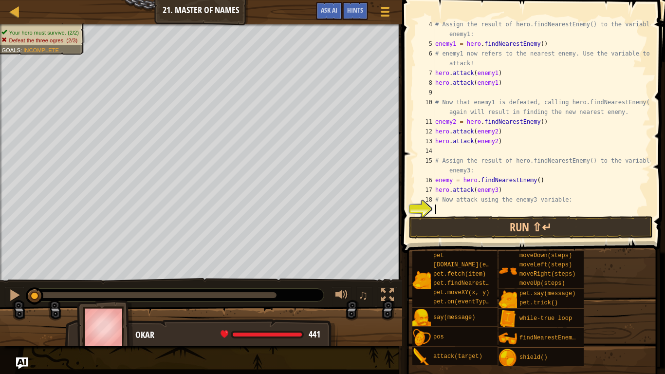
scroll to position [4, 0]
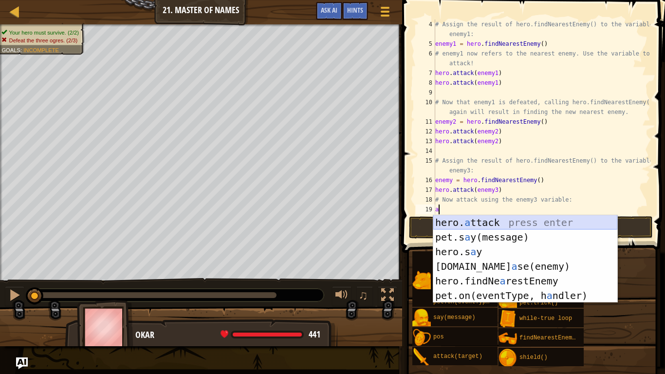
click at [479, 217] on div "hero. a ttack press enter pet.s a y(message) press enter hero.s a y press enter…" at bounding box center [525, 273] width 184 height 117
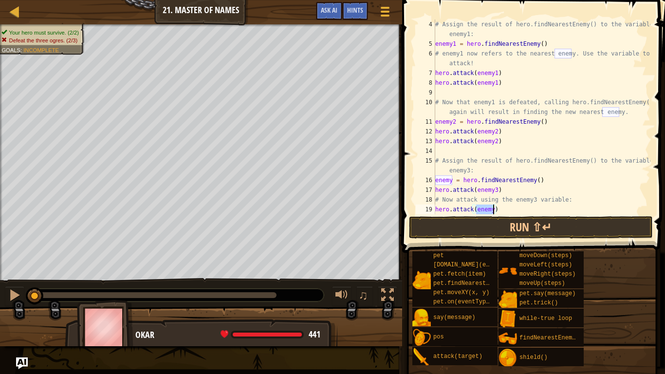
click at [493, 211] on div "# Assign the result of hero.findNearestEnemy() to the variable enemy1: enemy1 =…" at bounding box center [541, 116] width 217 height 195
click at [497, 224] on button "Run ⇧↵" at bounding box center [531, 227] width 244 height 22
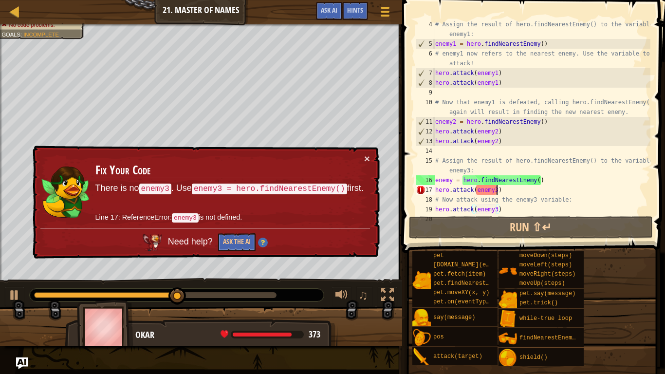
click at [497, 187] on div "# Assign the result of hero.findNearestEnemy() to the variable enemy1: enemy1 =…" at bounding box center [541, 131] width 217 height 224
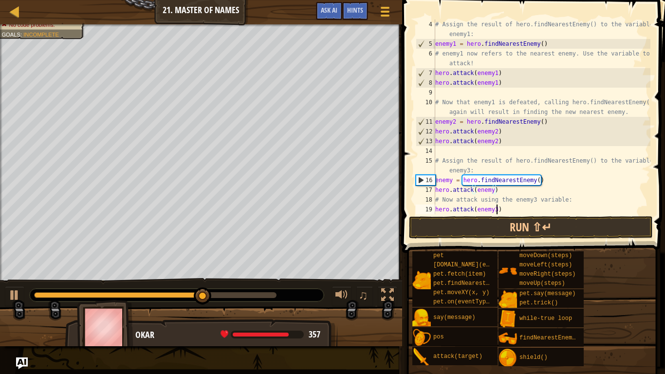
click at [497, 211] on div "# Assign the result of hero.findNearestEnemy() to the variable enemy1: enemy1 =…" at bounding box center [541, 131] width 217 height 224
type textarea "hero.attack(enemy)"
click at [495, 226] on button "Run ⇧↵" at bounding box center [531, 227] width 244 height 22
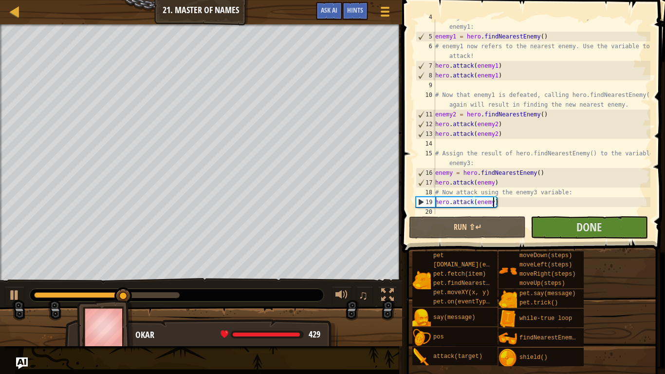
scroll to position [39, 0]
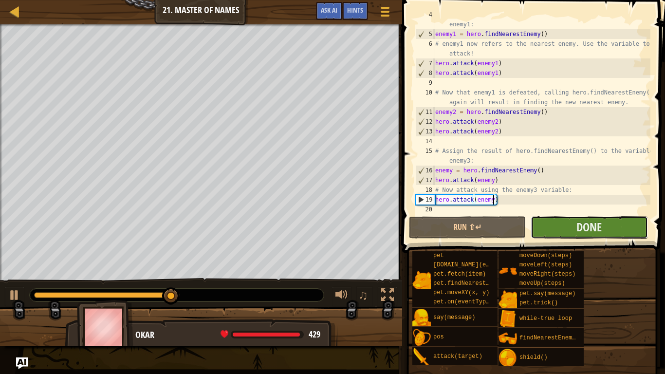
click at [568, 230] on button "Done" at bounding box center [589, 227] width 117 height 22
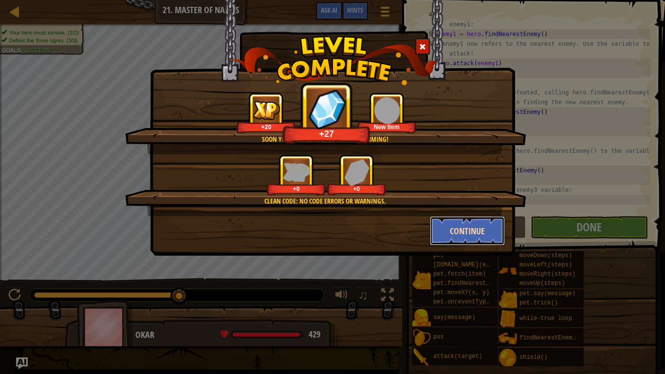
click at [466, 227] on button "Continue" at bounding box center [467, 230] width 75 height 29
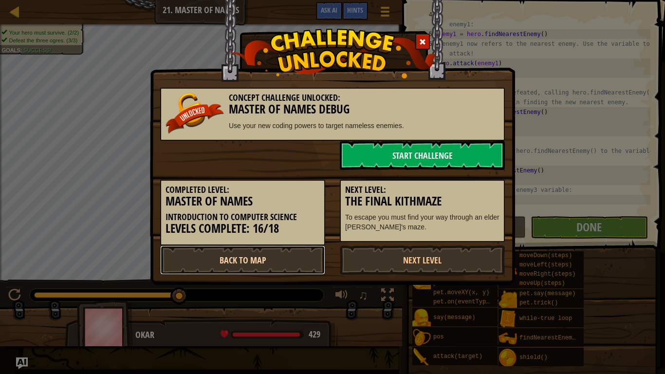
click at [287, 262] on link "Back to Map" at bounding box center [242, 259] width 165 height 29
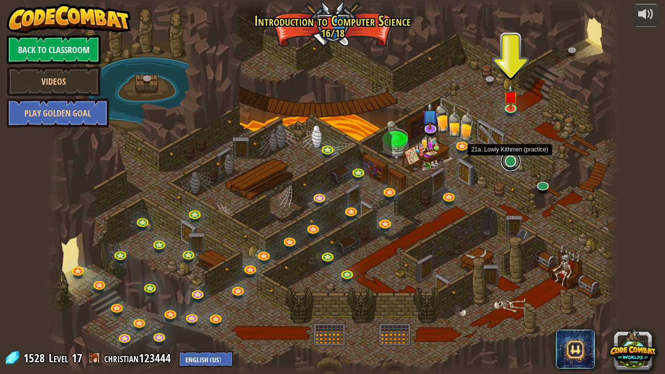
click at [509, 162] on link at bounding box center [510, 160] width 19 height 19
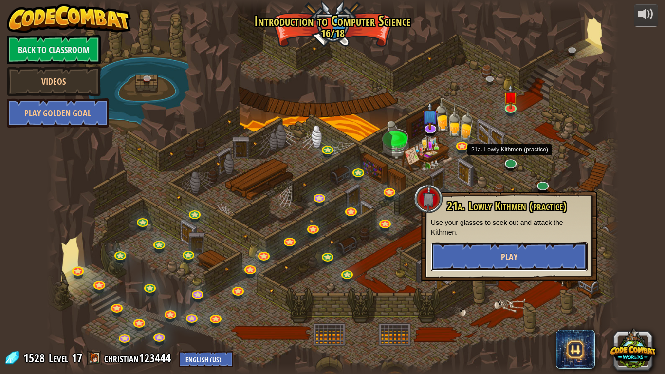
click at [508, 260] on span "Play" at bounding box center [509, 257] width 17 height 12
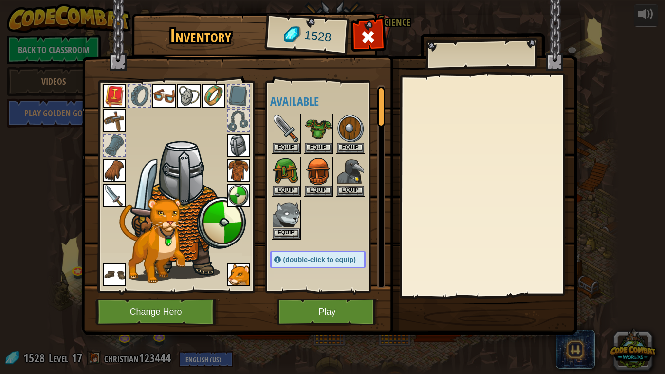
click at [350, 308] on img at bounding box center [329, 158] width 495 height 354
click at [358, 308] on button "Play" at bounding box center [328, 312] width 102 height 27
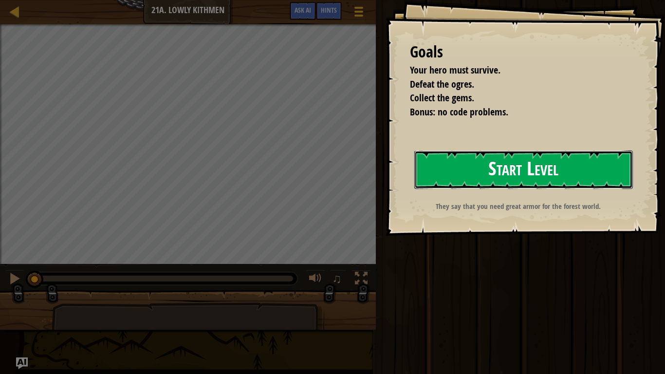
click at [469, 173] on button "Start Level" at bounding box center [523, 169] width 219 height 38
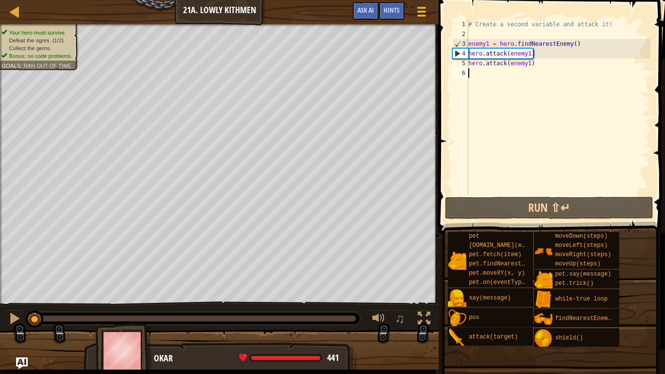
type textarea "e"
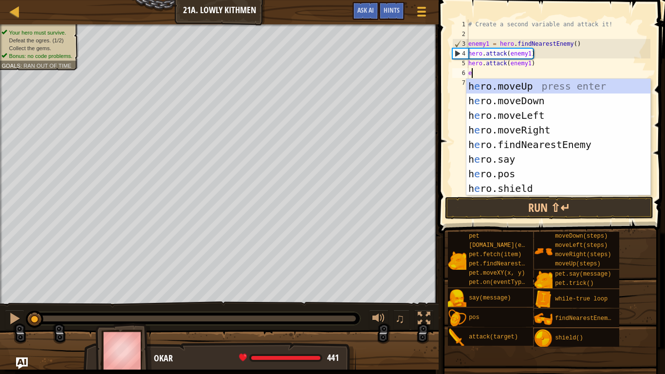
scroll to position [4, 0]
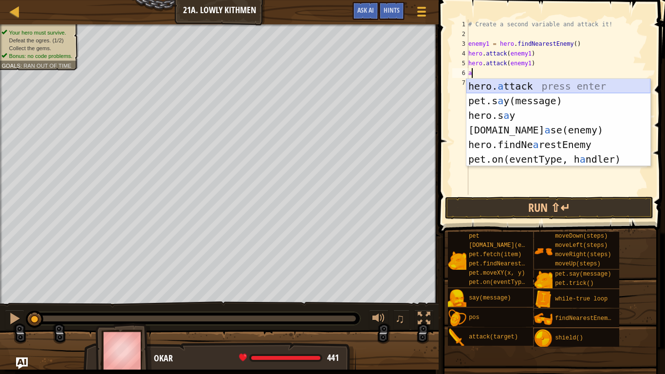
click at [504, 88] on div "hero. a ttack press enter pet.s a y(message) press enter hero.s a y press enter…" at bounding box center [559, 137] width 184 height 117
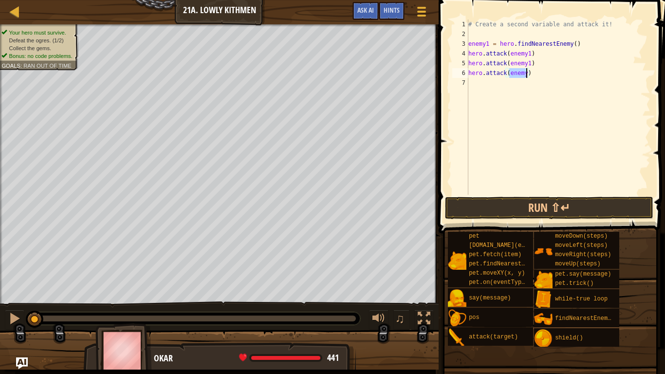
click at [527, 74] on div "# Create a second variable and attack it! enemy1 = hero . findNearestEnemy ( ) …" at bounding box center [559, 106] width 184 height 175
type textarea "hero.attack(enemy2)"
click at [507, 81] on div "# Create a second variable and attack it! enemy1 = hero . findNearestEnemy ( ) …" at bounding box center [559, 116] width 184 height 195
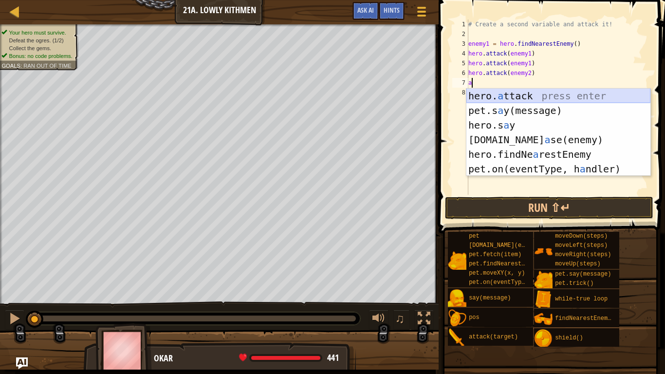
click at [519, 94] on div "hero. a ttack press enter pet.s a y(message) press enter hero.s a y press enter…" at bounding box center [559, 147] width 184 height 117
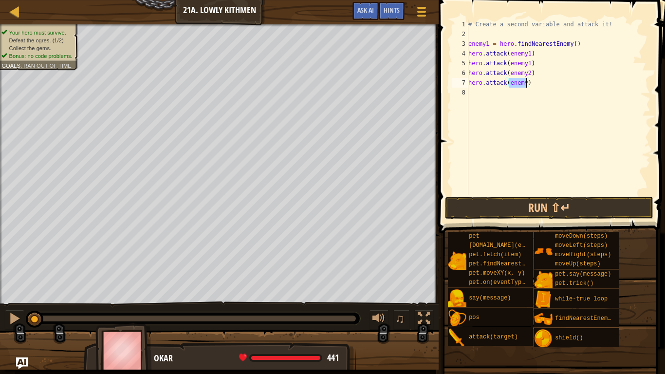
click at [528, 81] on div "# Create a second variable and attack it! enemy1 = hero . findNearestEnemy ( ) …" at bounding box center [559, 116] width 184 height 195
click at [526, 83] on div "# Create a second variable and attack it! enemy1 = hero . findNearestEnemy ( ) …" at bounding box center [559, 116] width 184 height 195
click at [568, 205] on button "Run ⇧↵" at bounding box center [549, 208] width 208 height 22
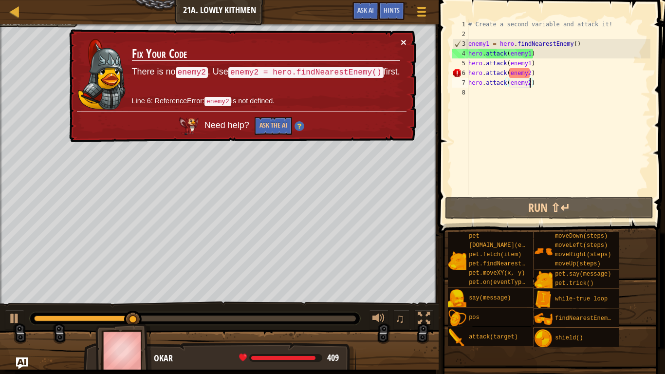
click at [402, 43] on button "×" at bounding box center [404, 42] width 6 height 10
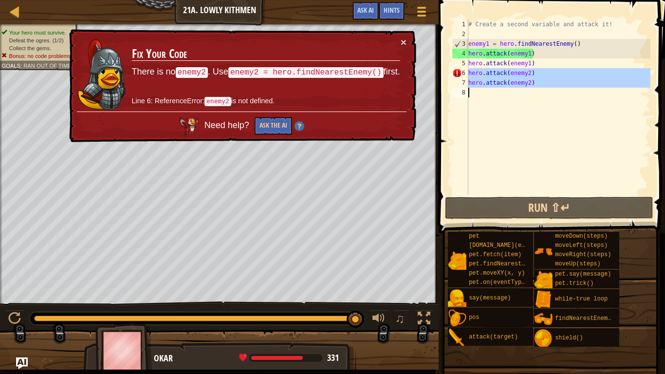
drag, startPoint x: 467, startPoint y: 73, endPoint x: 521, endPoint y: 80, distance: 53.6
click at [521, 80] on div "hero.attack(enemy2) 1 2 3 4 5 6 7 8 # Create a second variable and attack it! e…" at bounding box center [550, 106] width 200 height 175
type textarea "hero.attack(enemy2)"
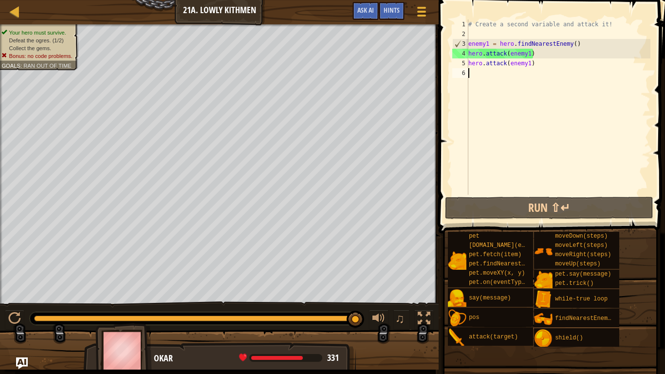
scroll to position [4, 0]
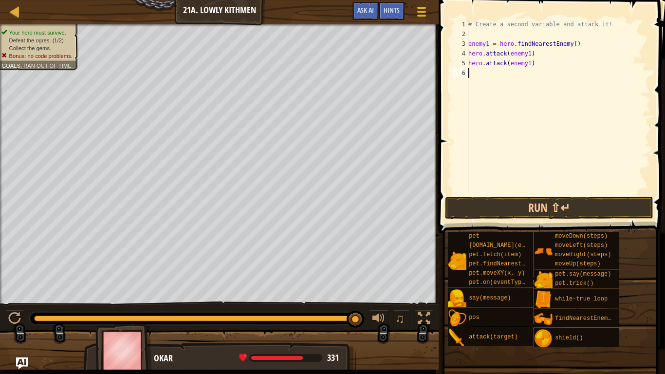
type textarea "f"
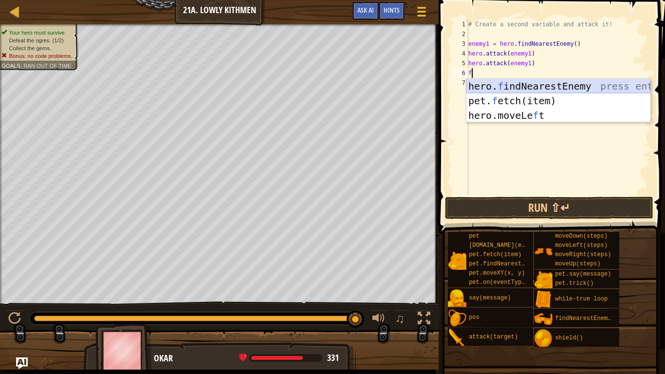
click at [536, 84] on div "hero. f indNearestEnemy press enter pet. f etch(item) press enter hero.moveLe f…" at bounding box center [559, 115] width 184 height 73
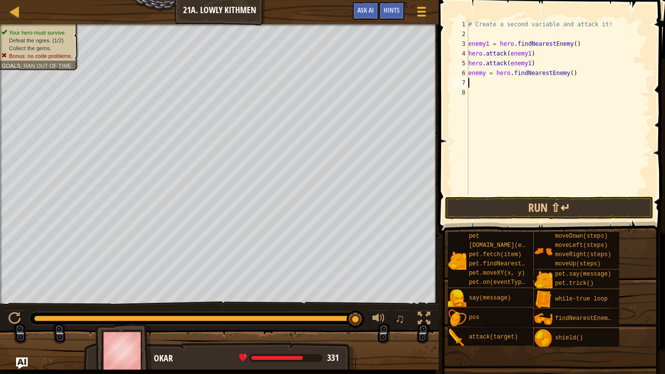
click at [485, 74] on div "# Create a second variable and attack it! enemy1 = hero . findNearestEnemy ( ) …" at bounding box center [559, 116] width 184 height 195
type textarea "enemy2 = hero.findNearestEnemy()"
click at [477, 84] on div "# Create a second variable and attack it! enemy1 = hero . findNearestEnemy ( ) …" at bounding box center [559, 116] width 184 height 195
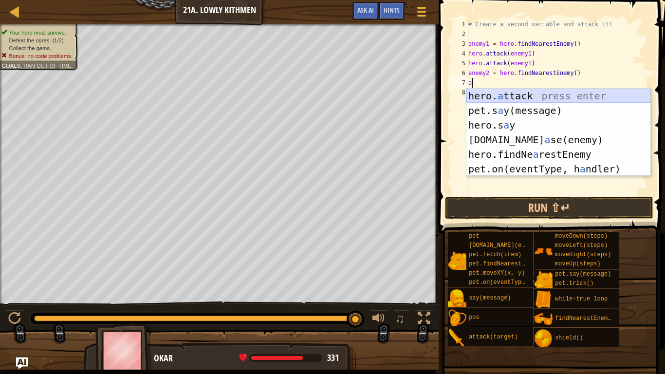
click at [490, 96] on div "hero. a ttack press enter pet.s a y(message) press enter hero.s a y press enter…" at bounding box center [559, 147] width 184 height 117
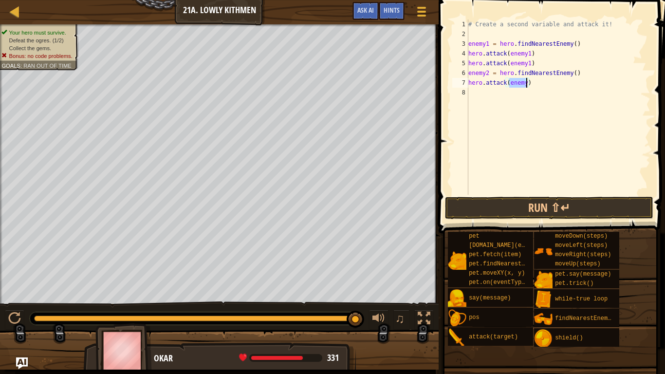
click at [528, 84] on div "# Create a second variable and attack it! enemy1 = hero . findNearestEnemy ( ) …" at bounding box center [559, 106] width 184 height 175
type textarea "hero.attack(enemy2)"
click at [507, 95] on div "# Create a second variable and attack it! enemy1 = hero . findNearestEnemy ( ) …" at bounding box center [559, 116] width 184 height 195
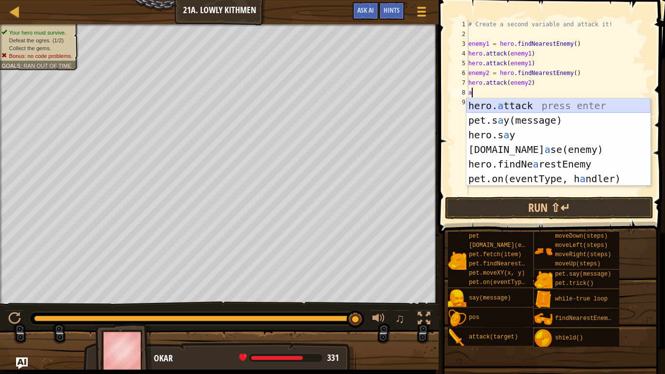
click at [515, 105] on div "hero. a ttack press enter pet.s a y(message) press enter hero.s a y press enter…" at bounding box center [559, 156] width 184 height 117
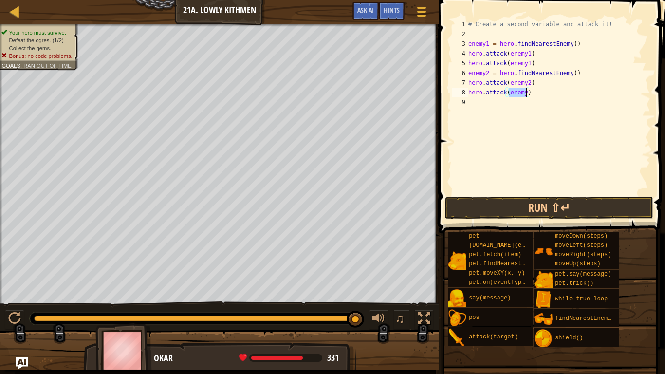
click at [527, 93] on div "# Create a second variable and attack it! enemy1 = hero . findNearestEnemy ( ) …" at bounding box center [559, 106] width 184 height 175
type textarea "hero.attack(enemy2)"
click at [516, 109] on div "# Create a second variable and attack it! enemy1 = hero . findNearestEnemy ( ) …" at bounding box center [559, 116] width 184 height 195
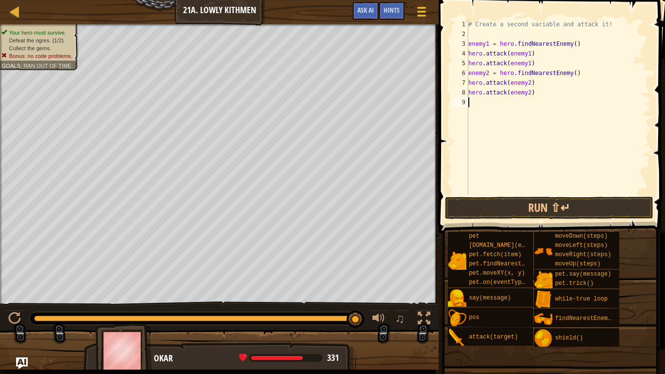
type textarea "d"
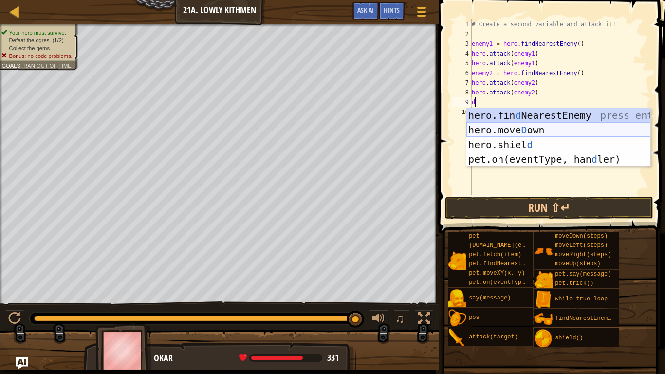
click at [518, 129] on div "hero.fin d NearestEnemy press enter hero.[PERSON_NAME] own press enter hero.[PE…" at bounding box center [559, 152] width 184 height 88
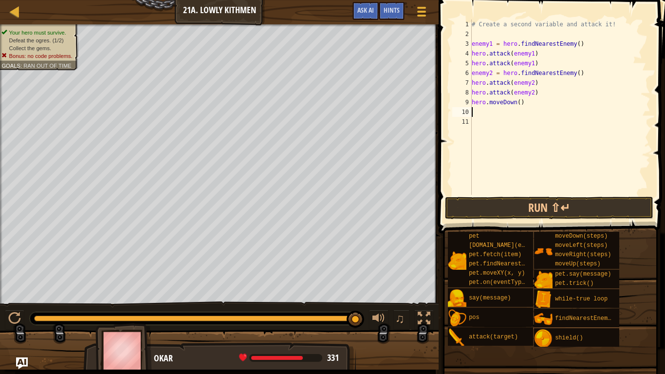
type textarea "r"
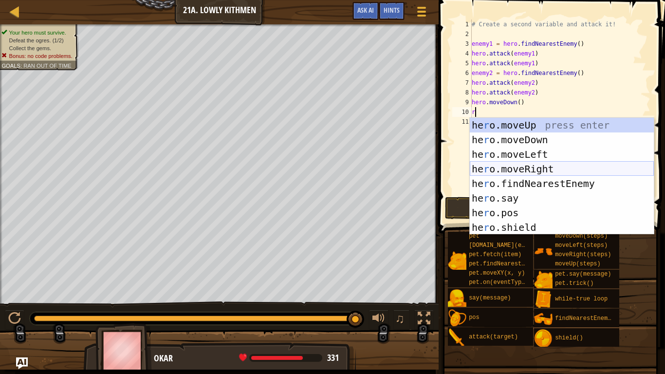
click at [516, 166] on div "he r o.moveUp press enter he r o.moveDown press enter he r o.moveLeft press ent…" at bounding box center [562, 191] width 184 height 146
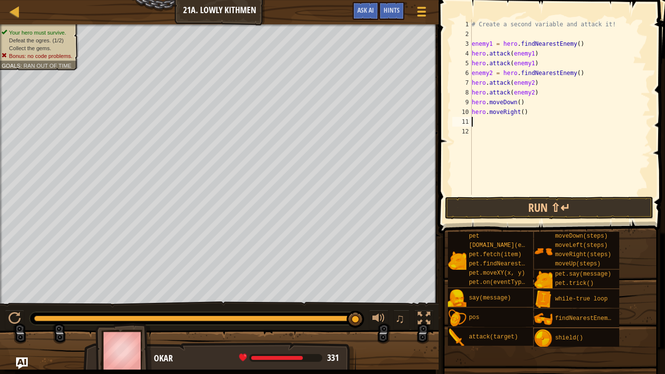
click at [522, 114] on div "# Create a second variable and attack it! enemy1 = hero . findNearestEnemy ( ) …" at bounding box center [560, 116] width 181 height 195
type textarea "hero.moveRight(2)"
click at [537, 205] on button "Run ⇧↵" at bounding box center [549, 208] width 208 height 22
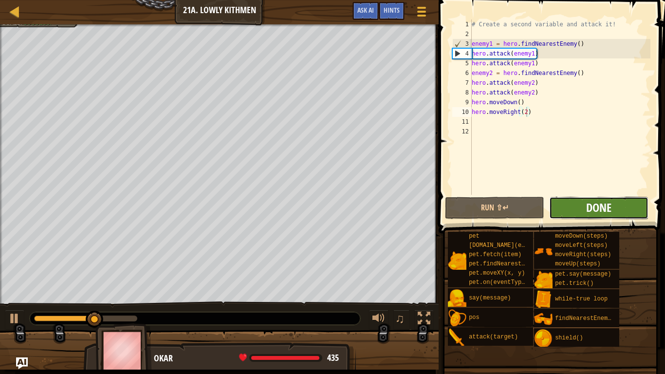
click at [587, 212] on span "Done" at bounding box center [598, 208] width 25 height 16
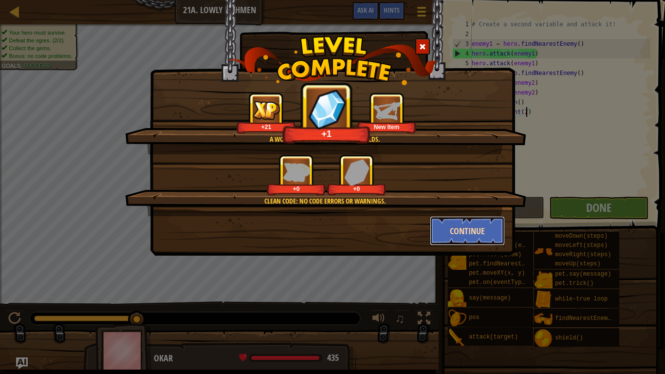
click at [465, 227] on button "Continue" at bounding box center [467, 230] width 75 height 29
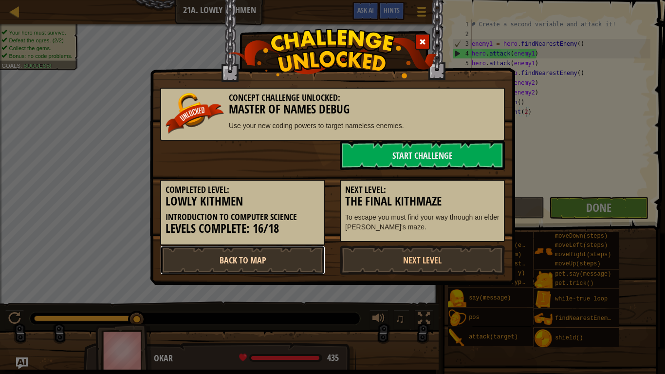
click at [286, 266] on link "Back to Map" at bounding box center [242, 259] width 165 height 29
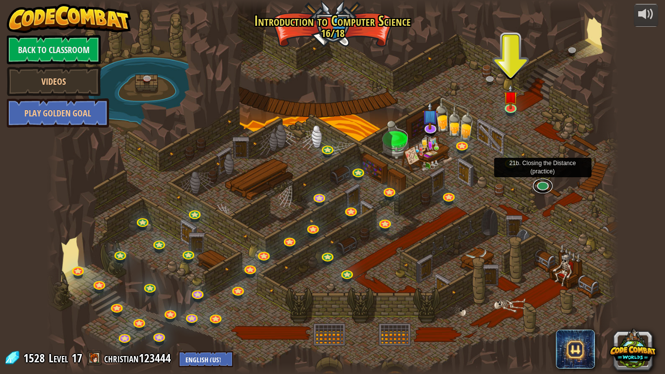
click at [543, 185] on link at bounding box center [542, 185] width 19 height 15
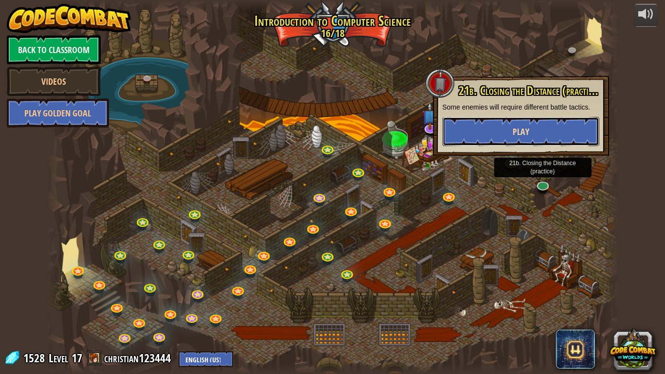
click at [522, 140] on button "Play" at bounding box center [521, 131] width 157 height 29
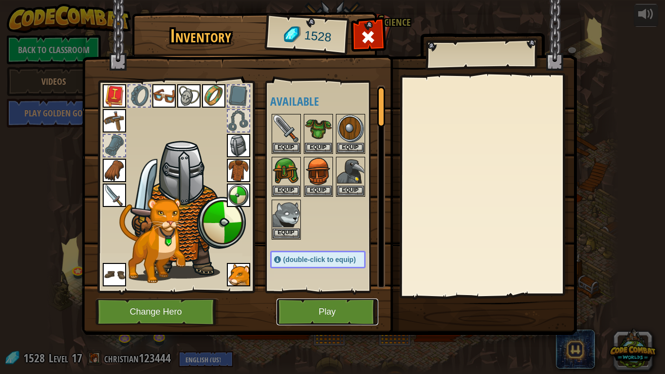
click at [302, 308] on button "Play" at bounding box center [328, 312] width 102 height 27
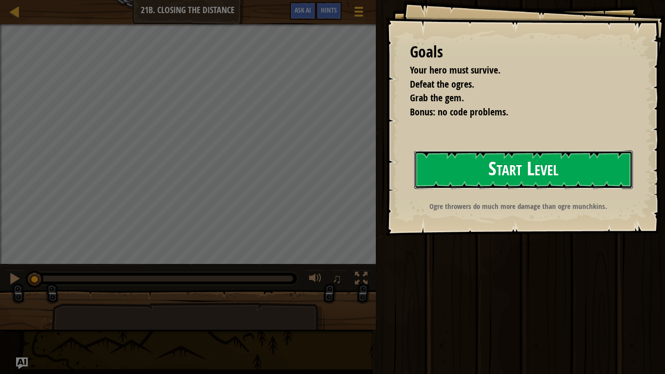
click at [453, 170] on button "Start Level" at bounding box center [523, 169] width 219 height 38
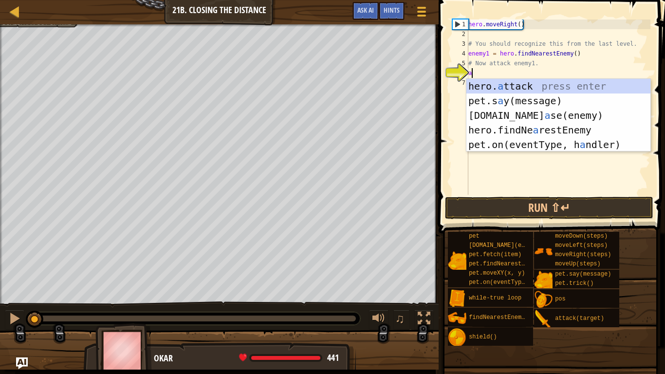
scroll to position [4, 0]
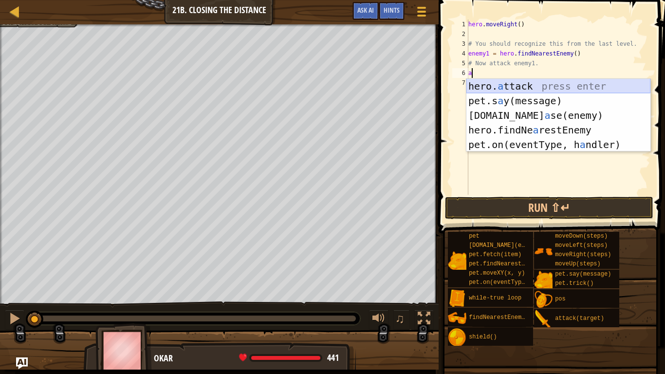
click at [506, 87] on div "hero. a ttack press enter pet.s a y(message) press enter [DOMAIN_NAME] a se(ene…" at bounding box center [559, 130] width 184 height 102
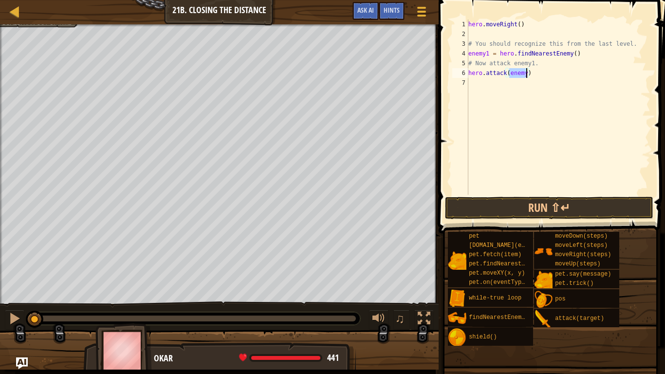
click at [528, 75] on div "hero . moveRight ( ) # You should recognize this from the last level. enemy1 = …" at bounding box center [559, 106] width 184 height 175
type textarea "hero.attack(enemy1)"
click at [513, 81] on div "hero . moveRight ( ) # You should recognize this from the last level. enemy1 = …" at bounding box center [559, 116] width 184 height 195
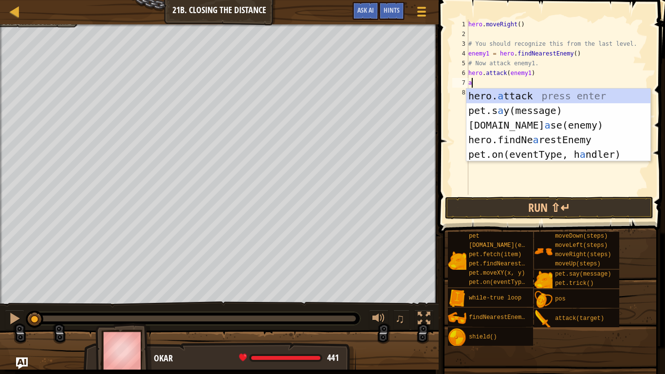
click at [514, 95] on div "hero. a ttack press enter pet.s a y(message) press enter [DOMAIN_NAME] a se(ene…" at bounding box center [559, 140] width 184 height 102
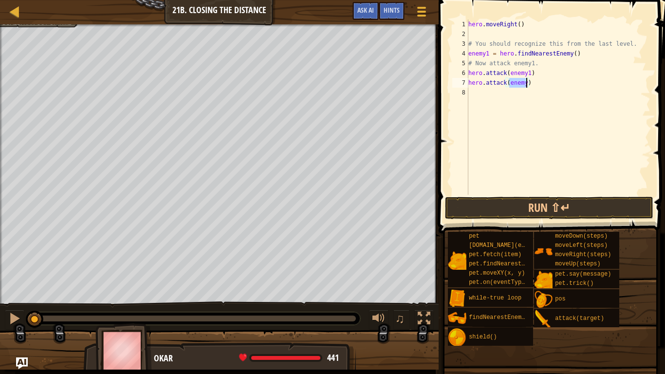
click at [526, 83] on div "hero . moveRight ( ) # You should recognize this from the last level. enemy1 = …" at bounding box center [559, 106] width 184 height 175
type textarea "hero.attack(enemy1)"
click at [505, 89] on div "hero . moveRight ( ) # You should recognize this from the last level. enemy1 = …" at bounding box center [559, 116] width 184 height 195
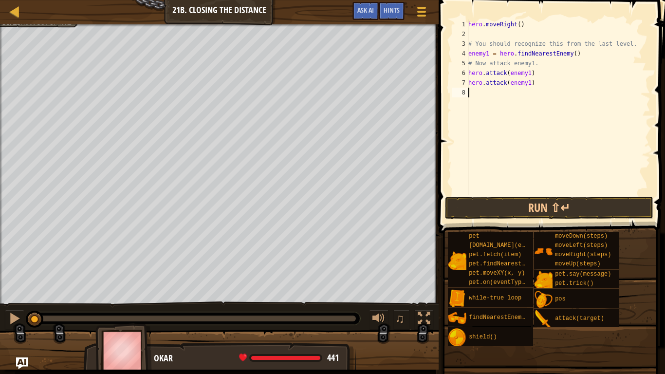
type textarea "m"
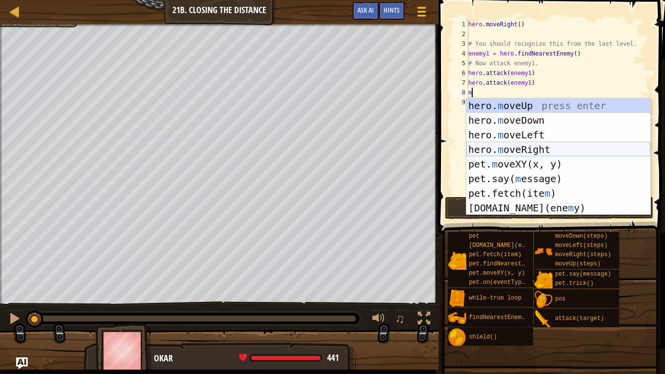
click at [523, 148] on div "hero. m oveUp press enter hero. m oveDown press enter hero. m oveLeft press ent…" at bounding box center [559, 171] width 184 height 146
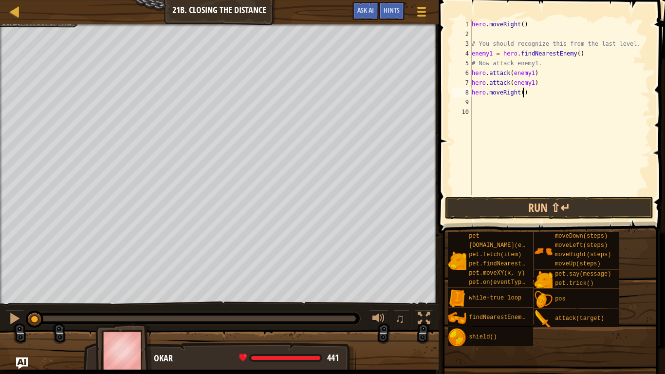
click at [522, 92] on div "hero . moveRight ( ) # You should recognize this from the last level. enemy1 = …" at bounding box center [560, 116] width 181 height 195
type textarea "hero.moveRight(2)"
click at [491, 104] on div "hero . moveRight ( ) # You should recognize this from the last level. enemy1 = …" at bounding box center [560, 116] width 181 height 195
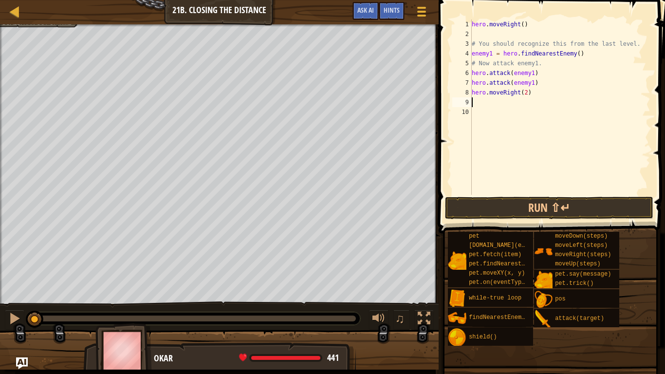
type textarea "f"
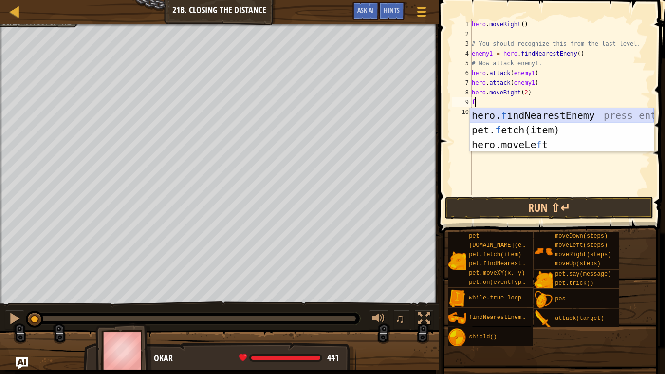
click at [500, 115] on div "hero. f indNearestEnemy press enter pet. f etch(item) press enter hero.moveLe f…" at bounding box center [562, 144] width 184 height 73
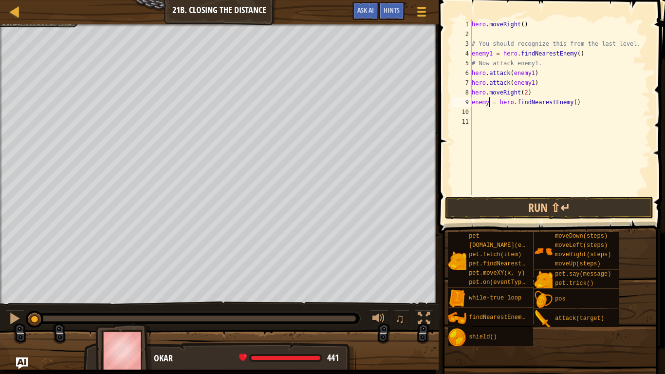
click at [488, 103] on div "hero . moveRight ( ) # You should recognize this from the last level. enemy1 = …" at bounding box center [560, 116] width 181 height 195
type textarea "enemy2 = hero.findNearestEnemy()"
click at [490, 110] on div "hero . moveRight ( ) # You should recognize this from the last level. enemy1 = …" at bounding box center [560, 116] width 181 height 195
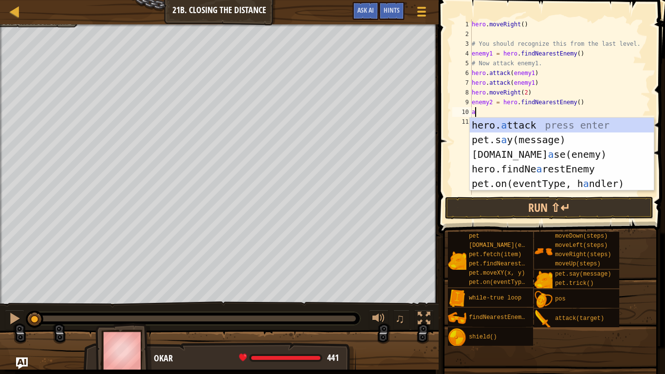
click at [521, 123] on div "hero. a ttack press enter pet.s a y(message) press enter [DOMAIN_NAME] a se(ene…" at bounding box center [562, 169] width 184 height 102
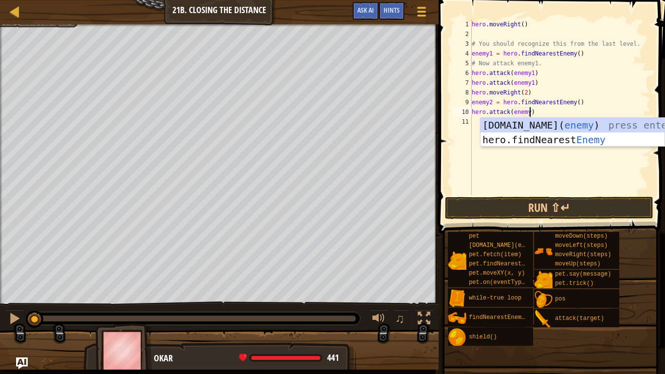
scroll to position [4, 8]
type textarea "hero.attack(enemy2)"
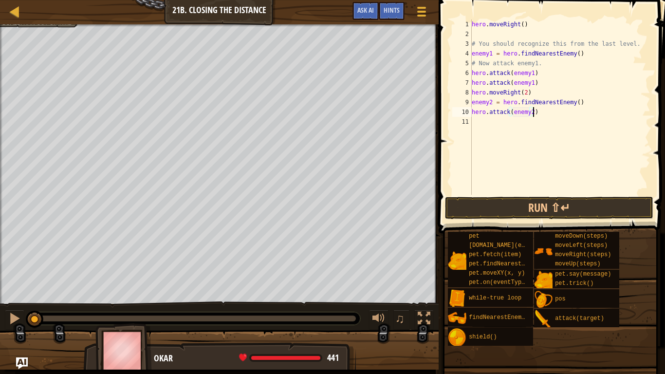
scroll to position [4, 9]
click at [516, 126] on div "hero . moveRight ( ) # You should recognize this from the last level. enemy1 = …" at bounding box center [560, 116] width 181 height 195
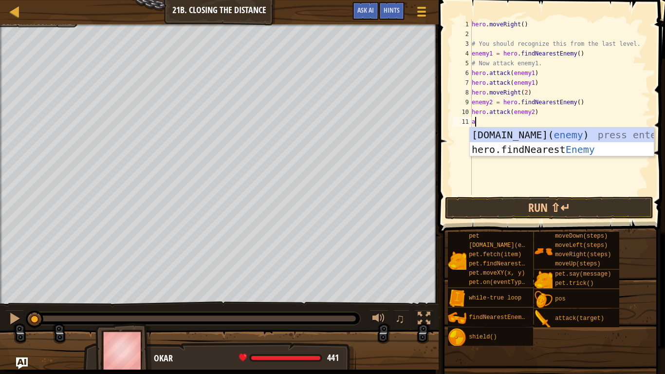
scroll to position [4, 0]
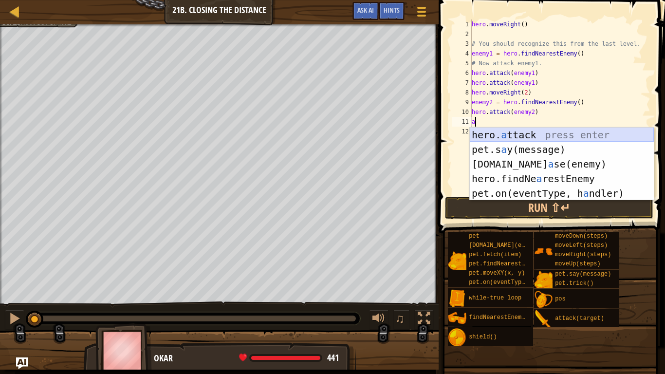
click at [515, 135] on div "hero. a ttack press enter pet.s a y(message) press enter [DOMAIN_NAME] a se(ene…" at bounding box center [562, 179] width 184 height 102
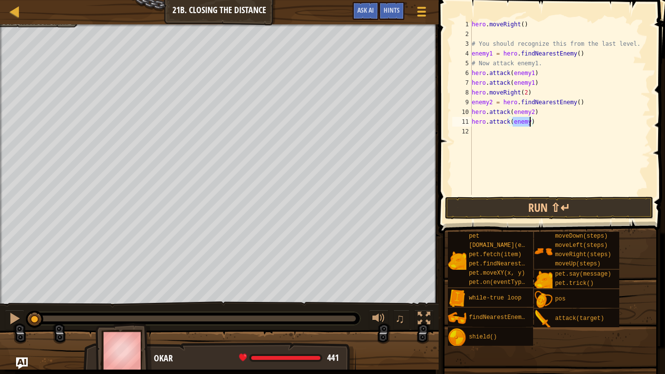
click at [530, 123] on div "hero . moveRight ( ) # You should recognize this from the last level. enemy1 = …" at bounding box center [560, 106] width 181 height 175
type textarea "hero.attack(enemy2)"
click at [510, 130] on div "hero . moveRight ( ) # You should recognize this from the last level. enemy1 = …" at bounding box center [560, 116] width 181 height 195
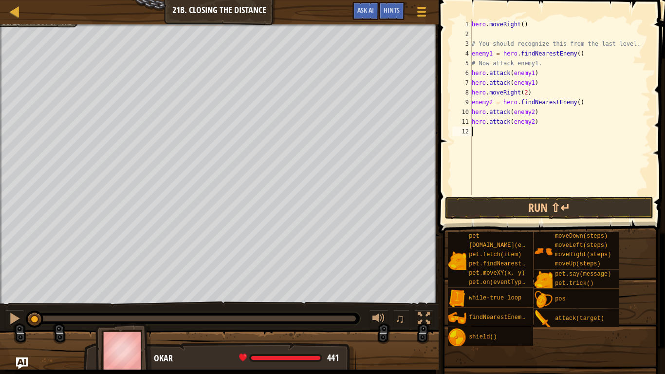
type textarea "m"
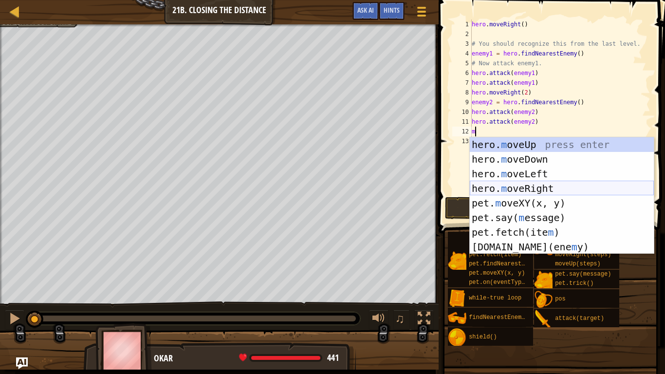
click at [538, 186] on div "hero. m oveUp press enter hero. m oveDown press enter hero. m oveLeft press ent…" at bounding box center [562, 210] width 184 height 146
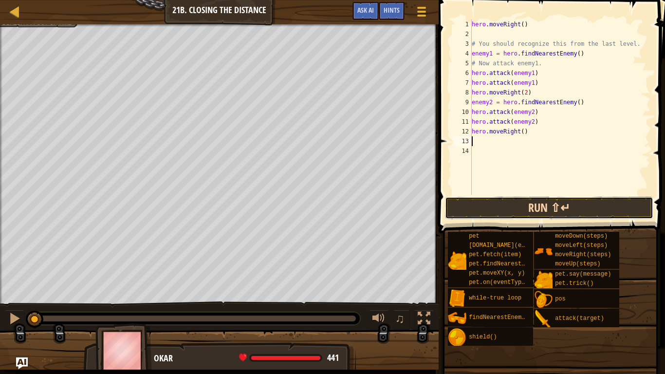
click at [541, 206] on button "Run ⇧↵" at bounding box center [549, 208] width 208 height 22
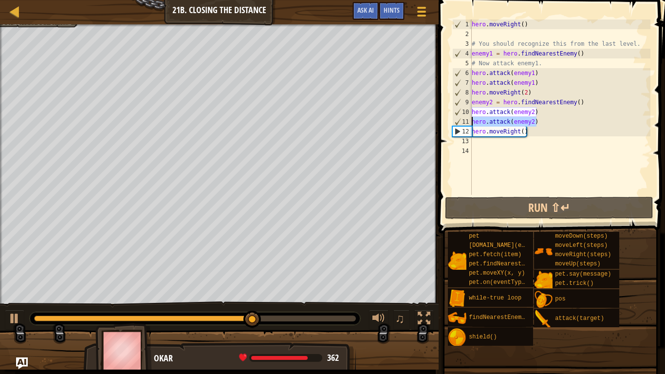
drag, startPoint x: 536, startPoint y: 120, endPoint x: 472, endPoint y: 126, distance: 64.1
click at [472, 126] on div "hero . moveRight ( ) # You should recognize this from the last level. enemy1 = …" at bounding box center [560, 116] width 181 height 195
type textarea "hero.attack(enemy2)"
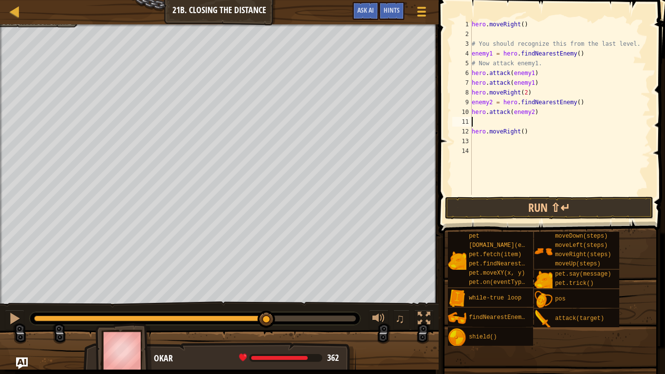
type textarea "hero.attack(enemy2)"
click at [508, 207] on button "Run ⇧↵" at bounding box center [549, 208] width 208 height 22
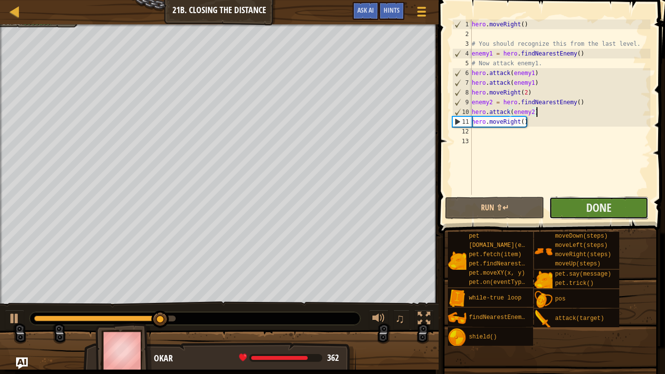
click at [621, 200] on button "Done" at bounding box center [598, 208] width 99 height 22
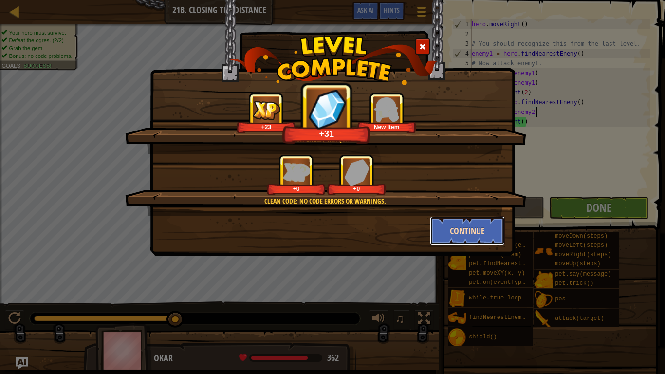
click at [455, 230] on button "Continue" at bounding box center [467, 230] width 75 height 29
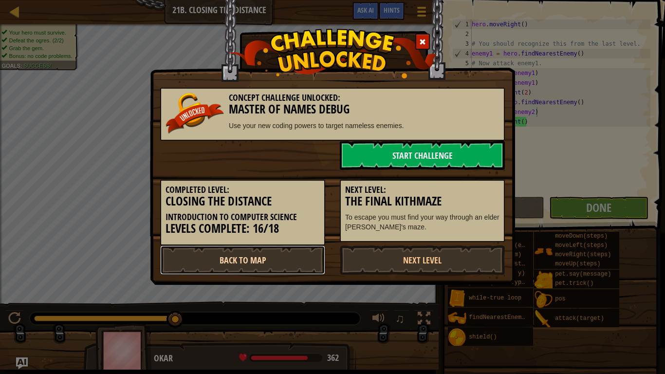
click at [270, 261] on link "Back to Map" at bounding box center [242, 259] width 165 height 29
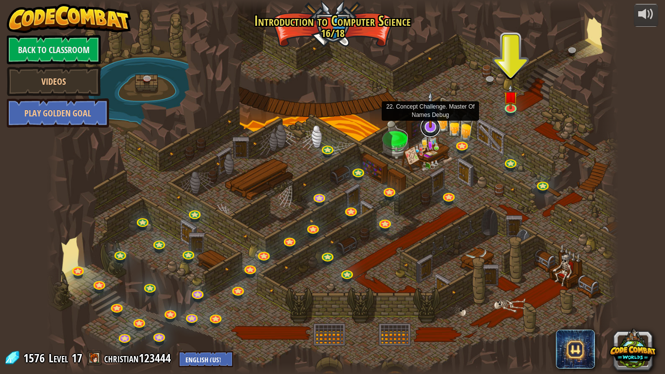
click at [430, 129] on link at bounding box center [430, 126] width 19 height 19
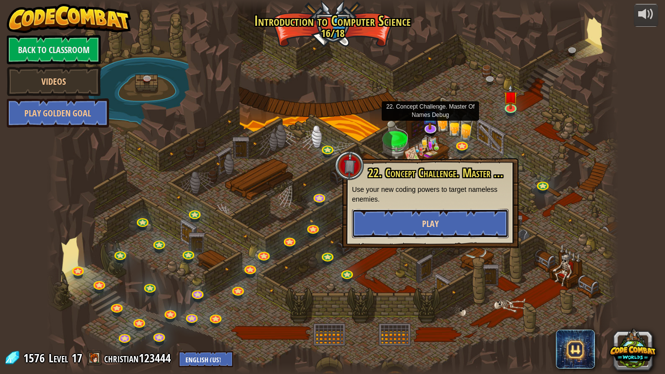
click at [451, 221] on button "Play" at bounding box center [430, 223] width 157 height 29
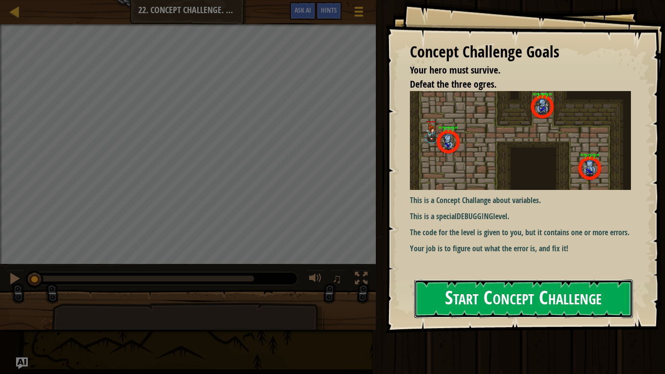
click at [475, 308] on button "Start Concept Challenge" at bounding box center [523, 299] width 219 height 38
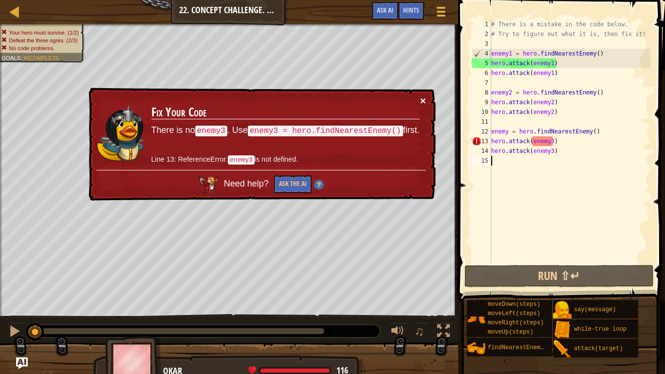
click at [420, 99] on button "×" at bounding box center [423, 100] width 6 height 10
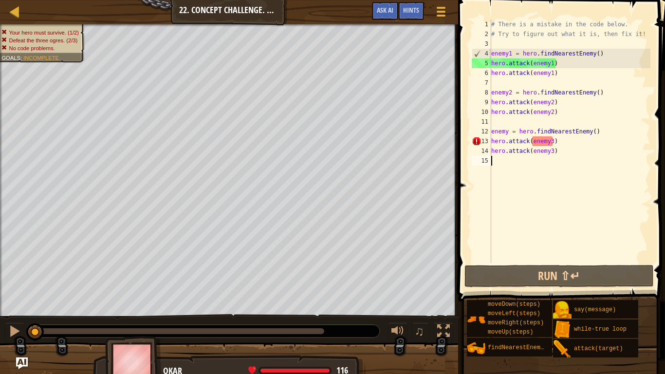
click at [550, 141] on div "# There is a mistake in the code below. # Try to figure out what it is, then fi…" at bounding box center [569, 150] width 161 height 263
click at [552, 142] on div "# There is a mistake in the code below. # Try to figure out what it is, then fi…" at bounding box center [569, 150] width 161 height 263
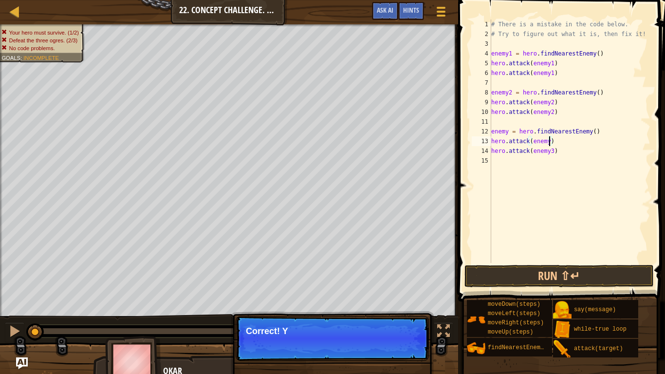
click at [552, 151] on div "# There is a mistake in the code below. # Try to figure out what it is, then fi…" at bounding box center [569, 150] width 161 height 263
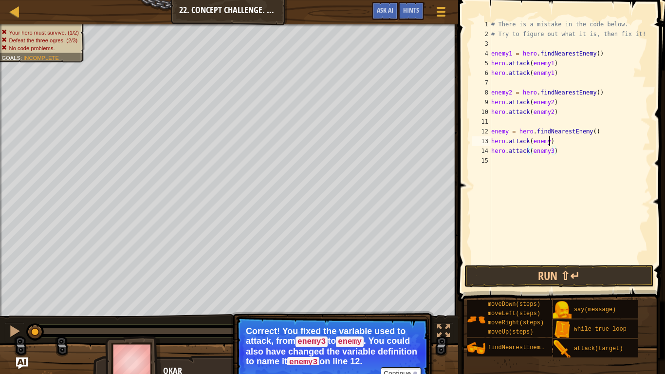
click at [549, 140] on div "# There is a mistake in the code below. # Try to figure out what it is, then fi…" at bounding box center [569, 150] width 161 height 263
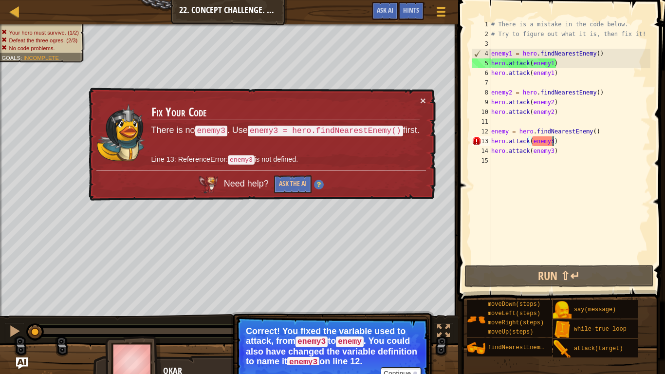
click at [507, 133] on div "# There is a mistake in the code below. # Try to figure out what it is, then fi…" at bounding box center [569, 150] width 161 height 263
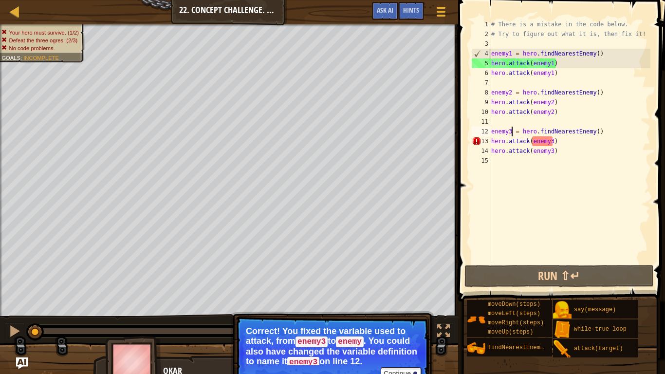
scroll to position [4, 3]
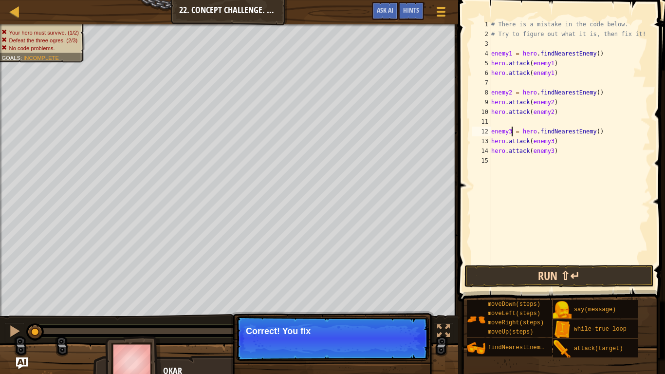
type textarea "enemy3 = hero.findNearestEnemy()"
click at [539, 277] on button "Run ⇧↵" at bounding box center [559, 276] width 189 height 22
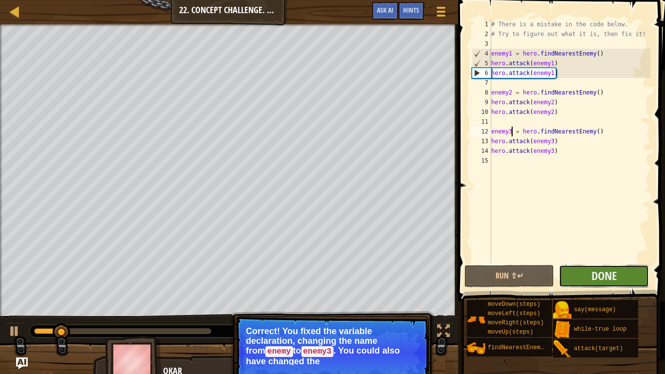
click at [579, 274] on button "Done" at bounding box center [604, 276] width 90 height 22
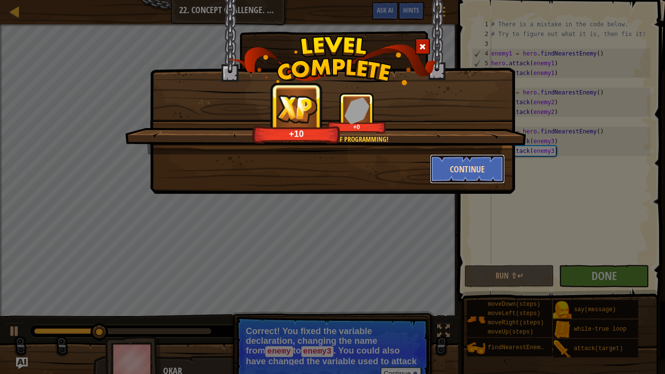
click at [462, 176] on button "Continue" at bounding box center [467, 168] width 75 height 29
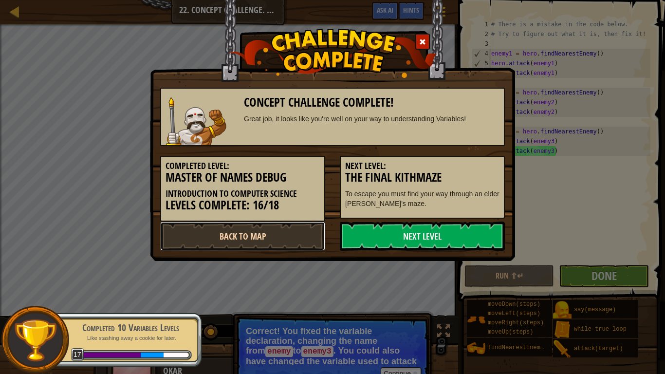
click at [285, 233] on link "Back to Map" at bounding box center [242, 236] width 165 height 29
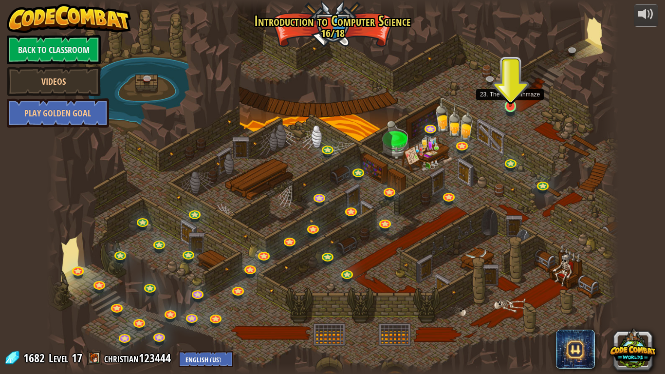
click at [507, 107] on img at bounding box center [511, 90] width 15 height 33
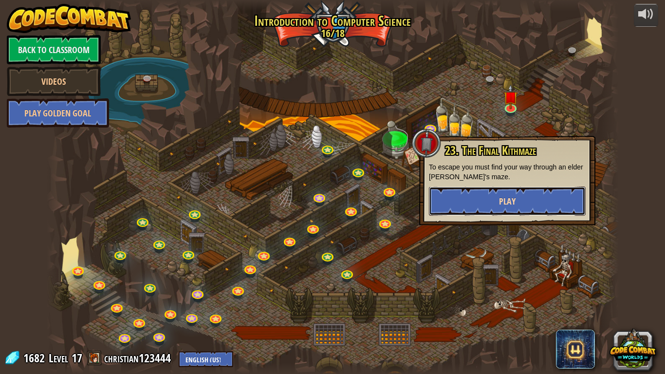
click at [503, 194] on button "Play" at bounding box center [507, 201] width 157 height 29
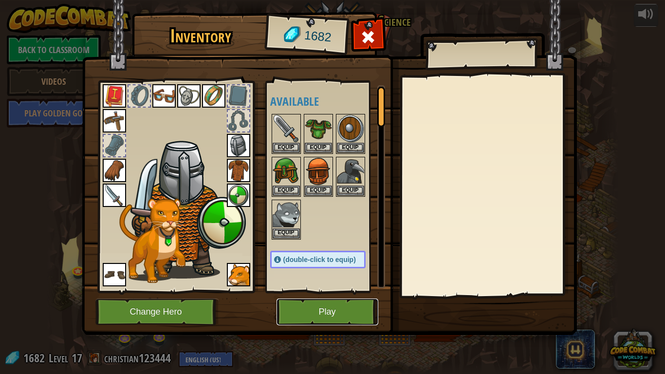
click at [338, 308] on button "Play" at bounding box center [328, 312] width 102 height 27
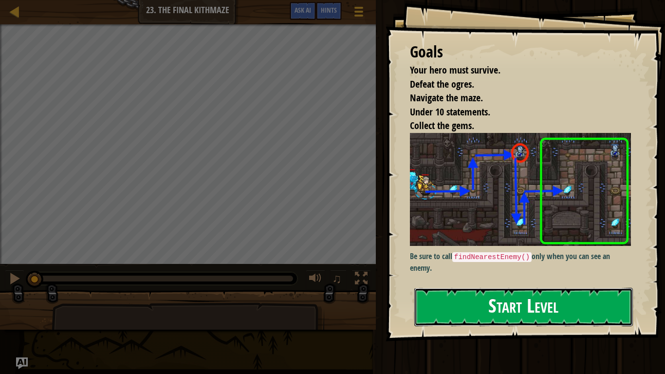
click at [421, 299] on button "Start Level" at bounding box center [523, 307] width 219 height 38
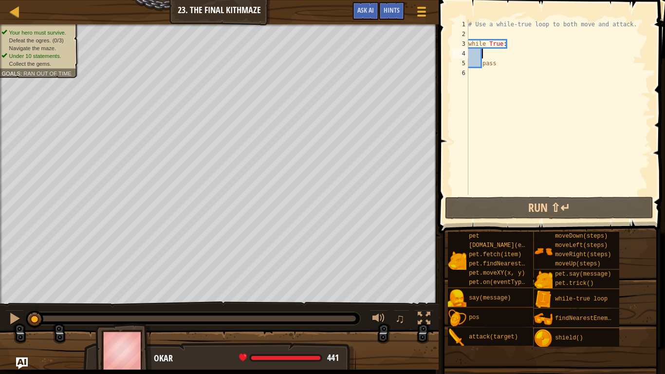
click at [488, 52] on div "# Use a while-true loop to both move and attack. while True : pass" at bounding box center [559, 116] width 184 height 195
click at [474, 83] on div "# Use a while-true loop to both move and attack. while True : pass" at bounding box center [559, 116] width 184 height 195
type textarea "m"
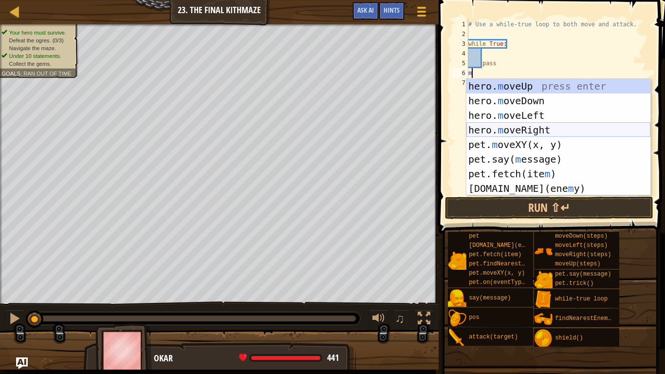
click at [498, 135] on div "hero. m oveUp press enter hero. m oveDown press enter hero. m oveLeft press ent…" at bounding box center [559, 152] width 184 height 146
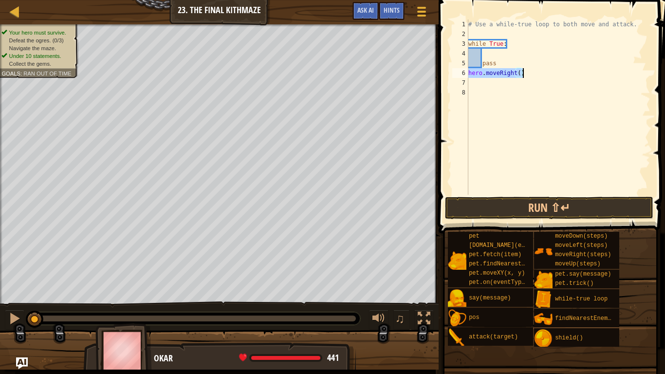
drag, startPoint x: 468, startPoint y: 72, endPoint x: 526, endPoint y: 75, distance: 58.0
click at [526, 75] on div "# Use a while-true loop to both move and attack. while True : pass hero . moveR…" at bounding box center [559, 116] width 184 height 195
type textarea "hero.moveRight()"
type textarea "pass"
click at [514, 57] on div "# Use a while-true loop to both move and attack. while True : pass" at bounding box center [559, 116] width 184 height 195
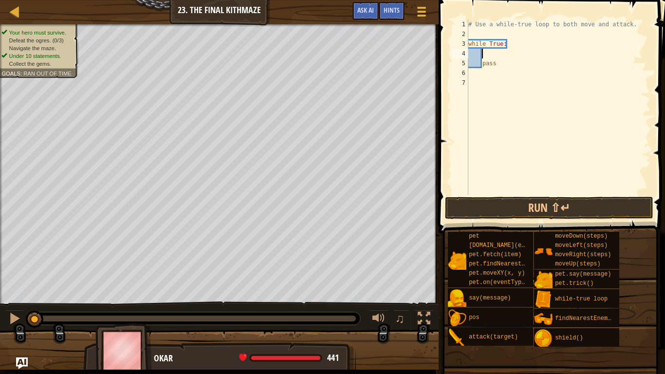
type textarea "m"
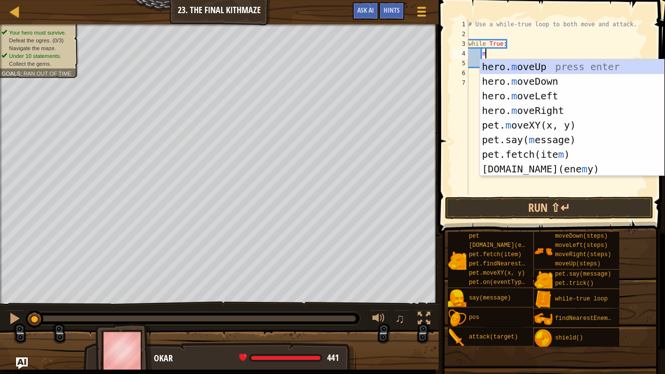
scroll to position [4, 2]
click at [539, 113] on div "hero. m oveUp press enter hero. m oveDown press enter hero. m oveLeft press ent…" at bounding box center [572, 132] width 184 height 146
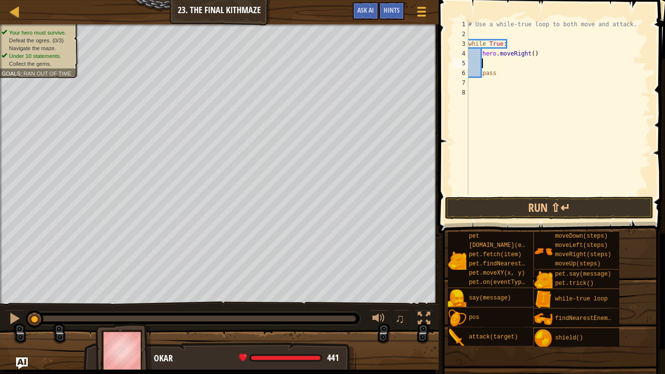
scroll to position [4, 1]
type textarea "u"
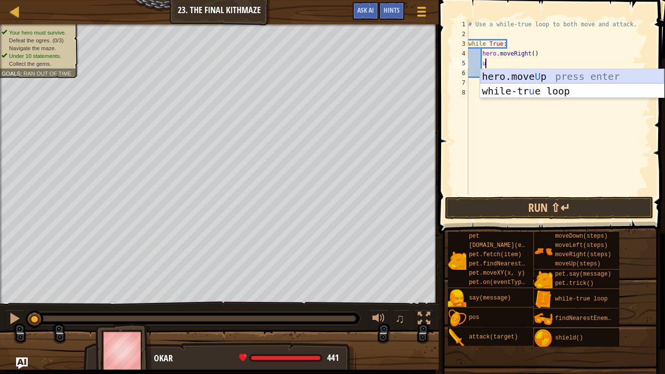
click at [514, 76] on div "hero.move U p press enter while-tr u e loop press enter" at bounding box center [572, 98] width 184 height 58
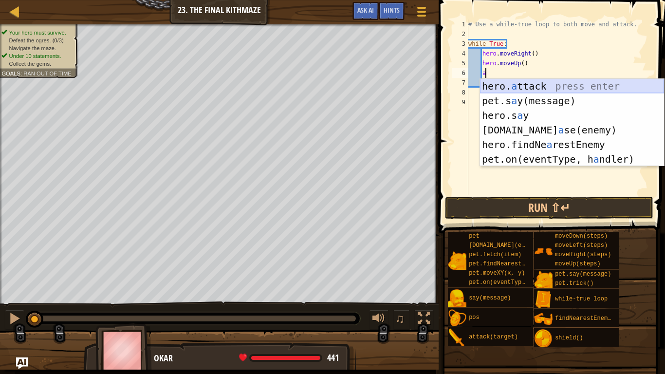
click at [512, 86] on div "hero. a ttack press enter pet.s a y(message) press enter hero.s a y press enter…" at bounding box center [572, 137] width 184 height 117
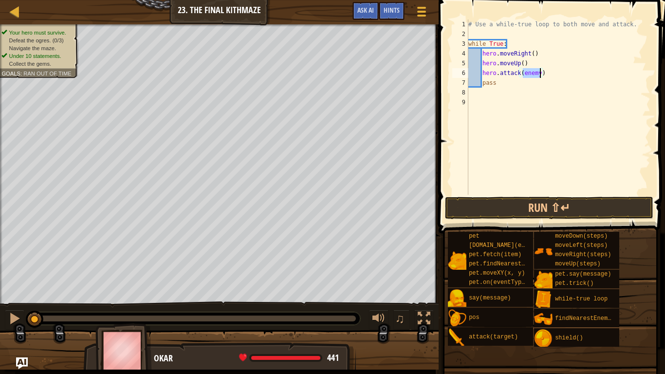
click at [541, 73] on div "# Use a while-true loop to both move and attack. while True : hero . moveRight …" at bounding box center [559, 106] width 184 height 175
click at [500, 82] on div "# Use a while-true loop to both move and attack. while True : hero . moveRight …" at bounding box center [559, 116] width 184 height 195
type textarea "p"
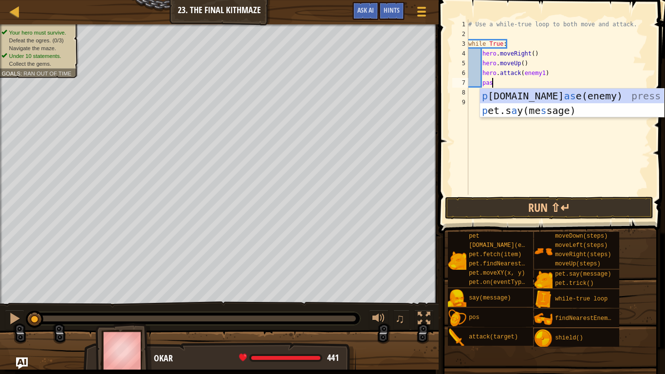
scroll to position [4, 3]
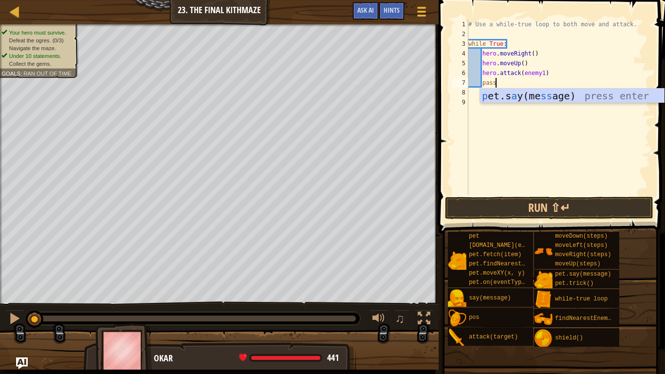
drag, startPoint x: 37, startPoint y: 318, endPoint x: 0, endPoint y: 369, distance: 62.7
click at [0, 308] on div "Your hero must survive. Defeat the ogres. (0/3) Navigate the maze. Under 10 sta…" at bounding box center [332, 196] width 665 height 345
click at [512, 203] on button "Run ⇧↵" at bounding box center [549, 208] width 208 height 22
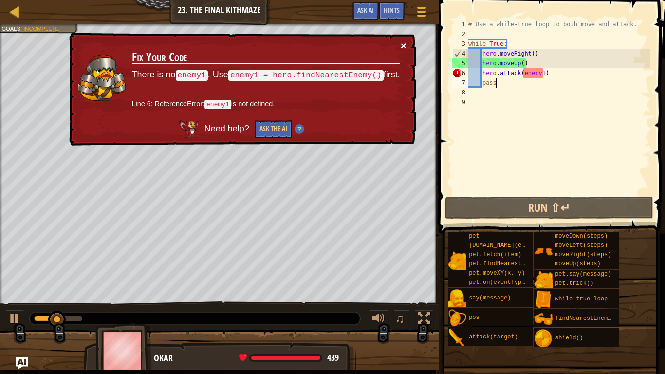
click at [401, 46] on button "×" at bounding box center [404, 45] width 6 height 10
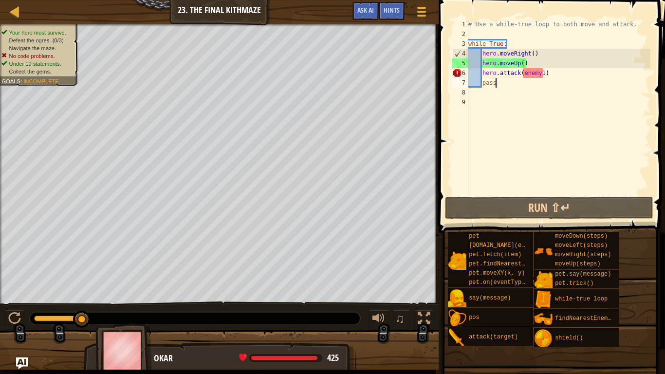
type textarea "p"
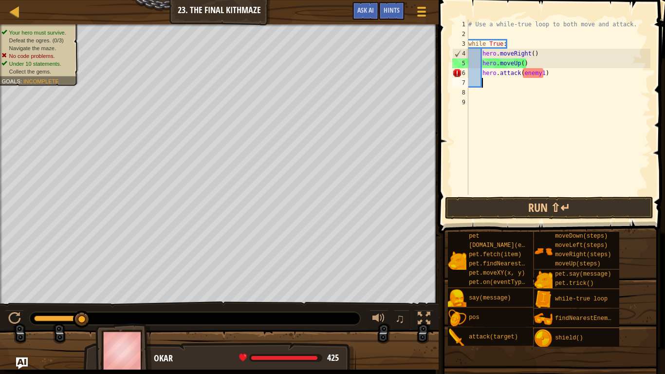
scroll to position [4, 1]
